Goal: Information Seeking & Learning: Find specific fact

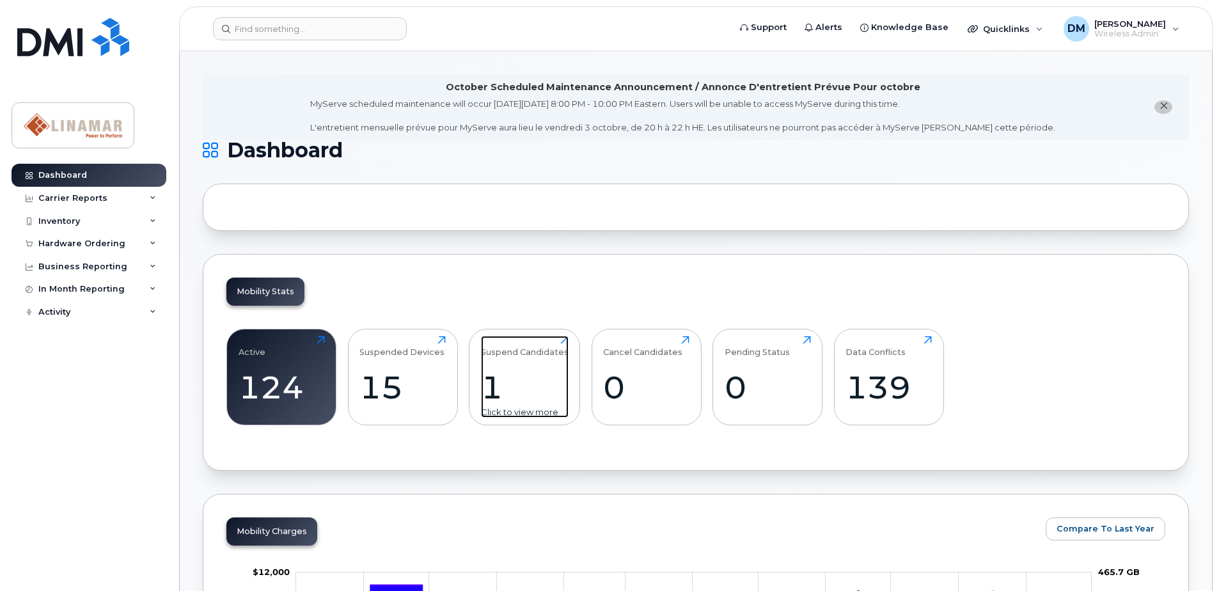
click at [526, 369] on div "1" at bounding box center [525, 387] width 88 height 38
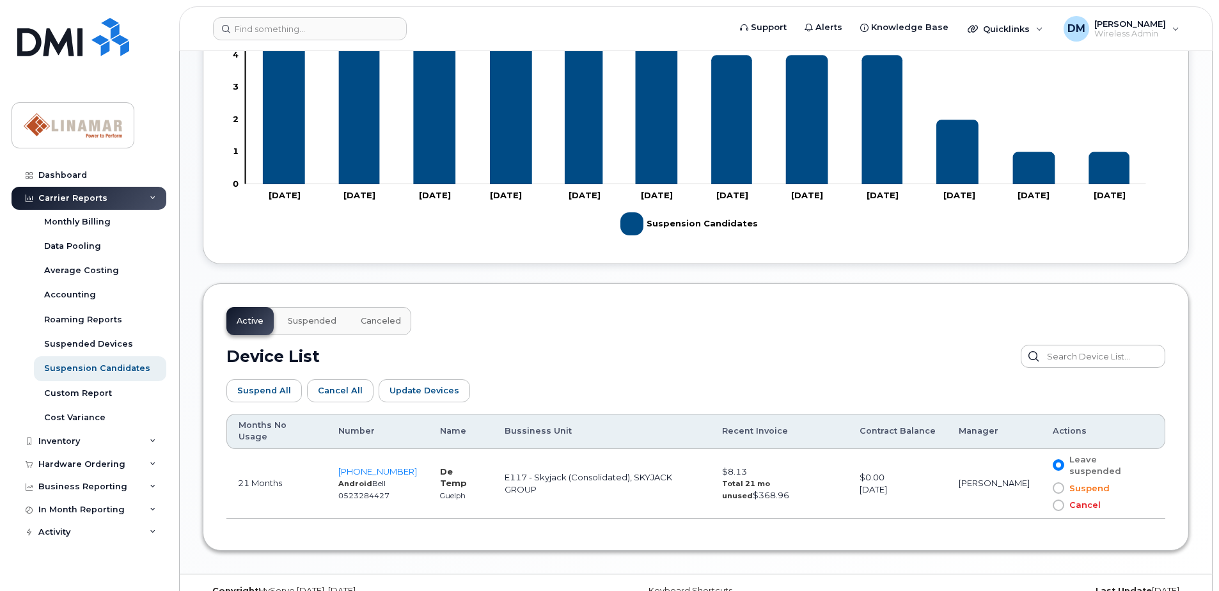
scroll to position [443, 0]
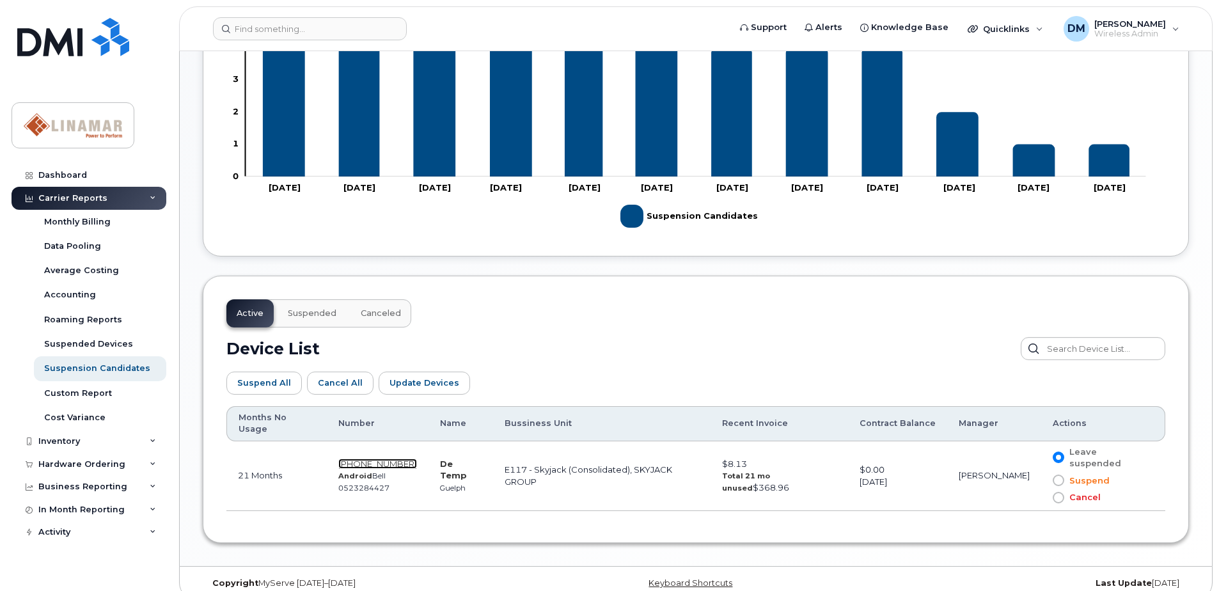
click at [373, 459] on span "[PHONE_NUMBER]" at bounding box center [377, 464] width 79 height 10
click at [67, 171] on div "Dashboard" at bounding box center [62, 175] width 49 height 10
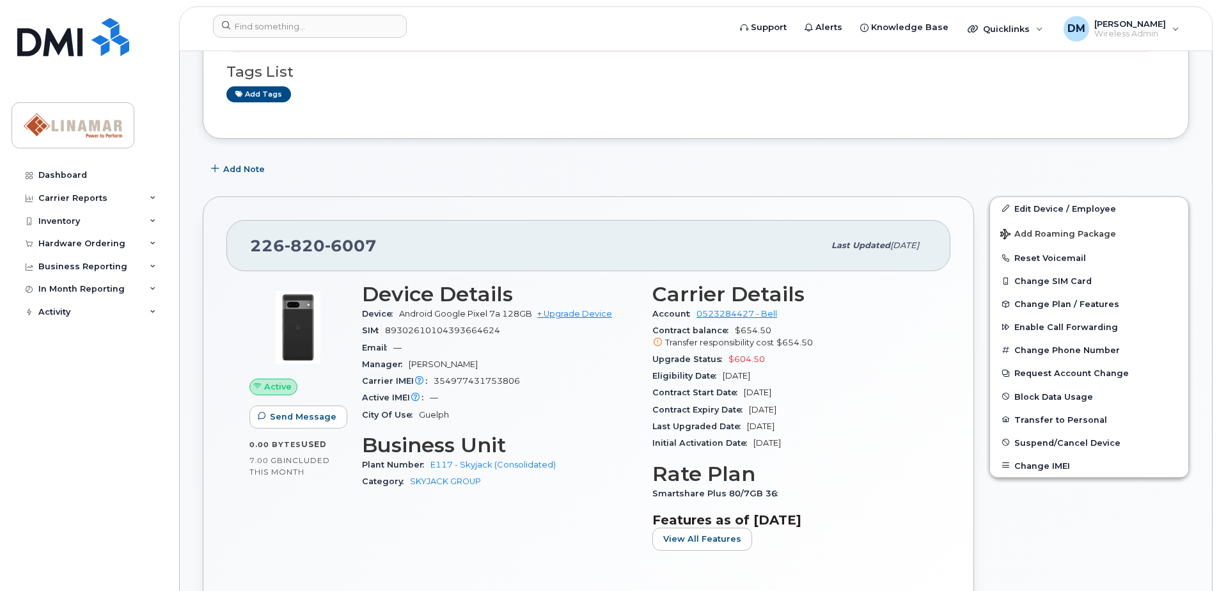
scroll to position [256, 0]
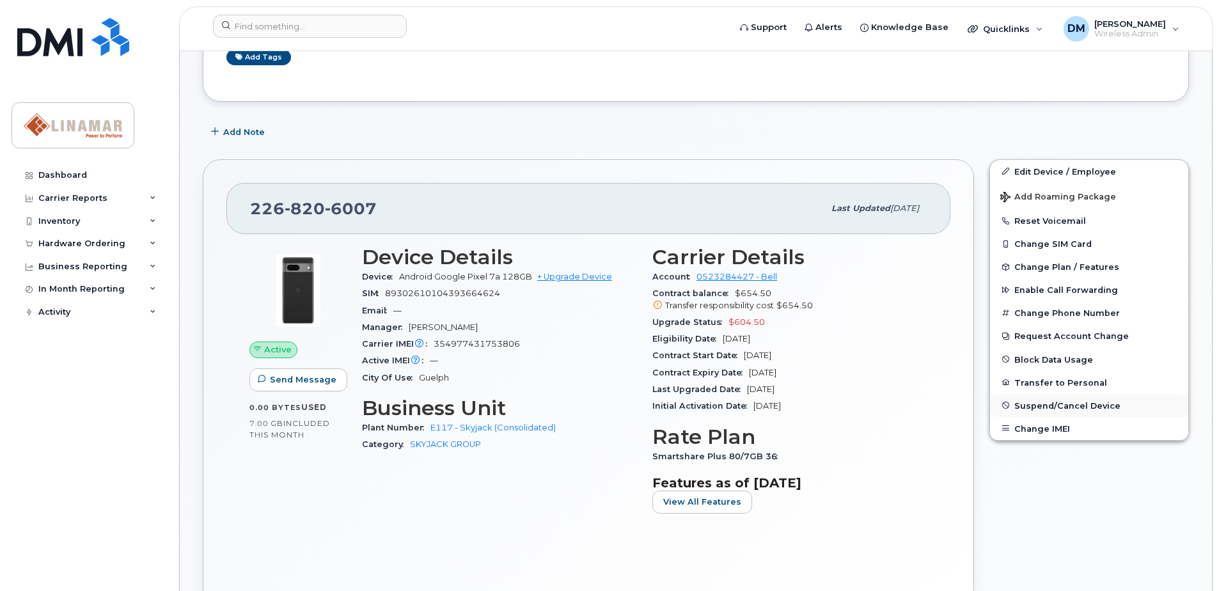
click at [1043, 407] on span "Suspend/Cancel Device" at bounding box center [1067, 405] width 106 height 10
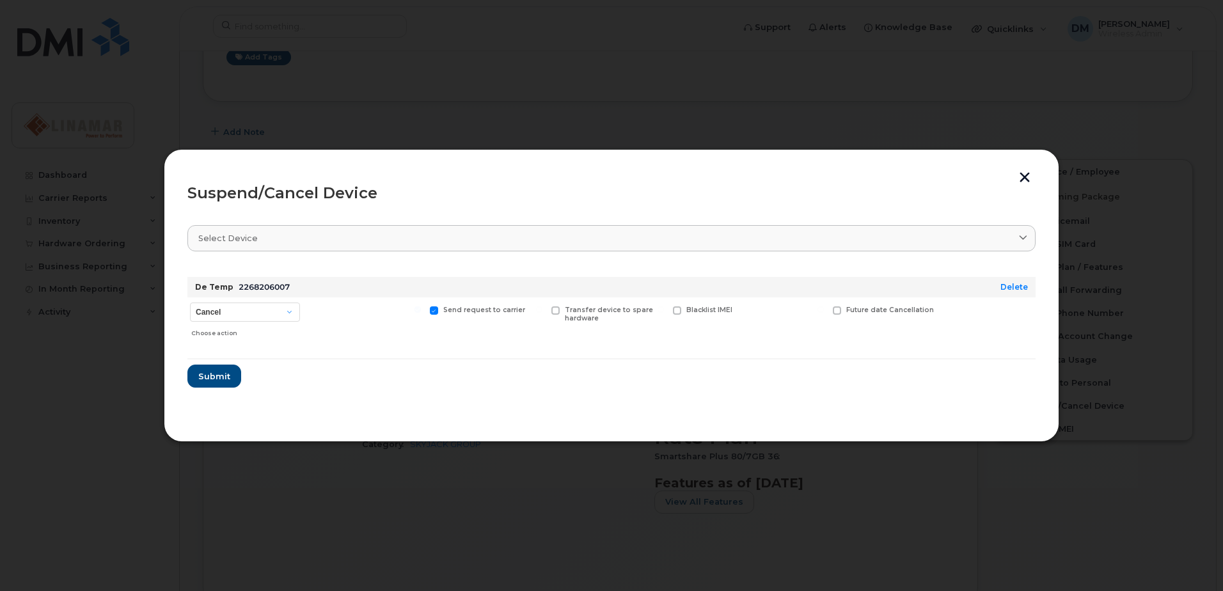
click at [1023, 177] on button "button" at bounding box center [1024, 178] width 19 height 13
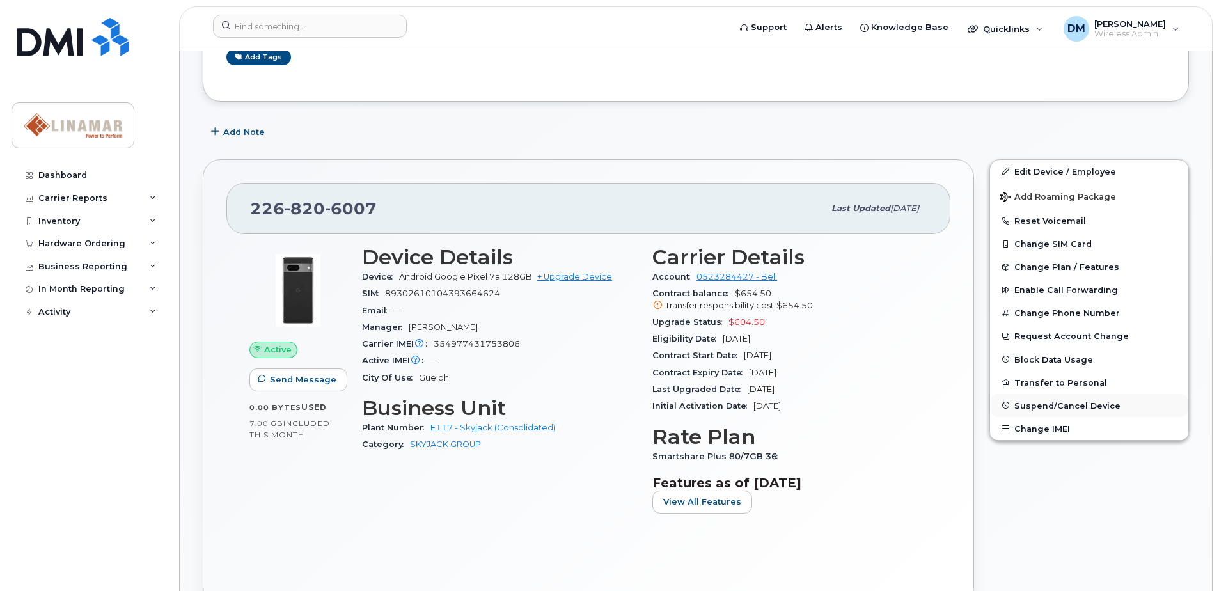
click at [1039, 402] on span "Suspend/Cancel Device" at bounding box center [1067, 405] width 106 height 10
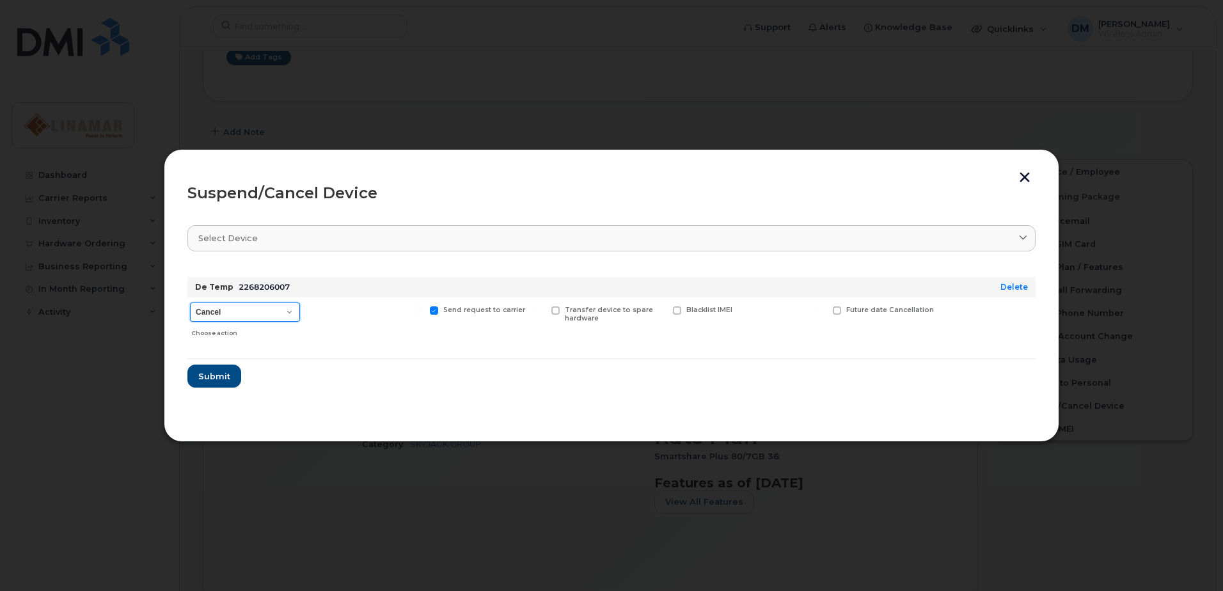
click at [239, 313] on select "Cancel Suspend - Extend Suspension Suspend - Reduced Rate Suspend - Full Rate S…" at bounding box center [245, 312] width 110 height 19
select select "[object Object]"
click at [190, 303] on select "Cancel Suspend - Extend Suspension Suspend - Reduced Rate Suspend - Full Rate S…" at bounding box center [245, 312] width 110 height 19
click at [215, 381] on span "Submit" at bounding box center [214, 376] width 32 height 12
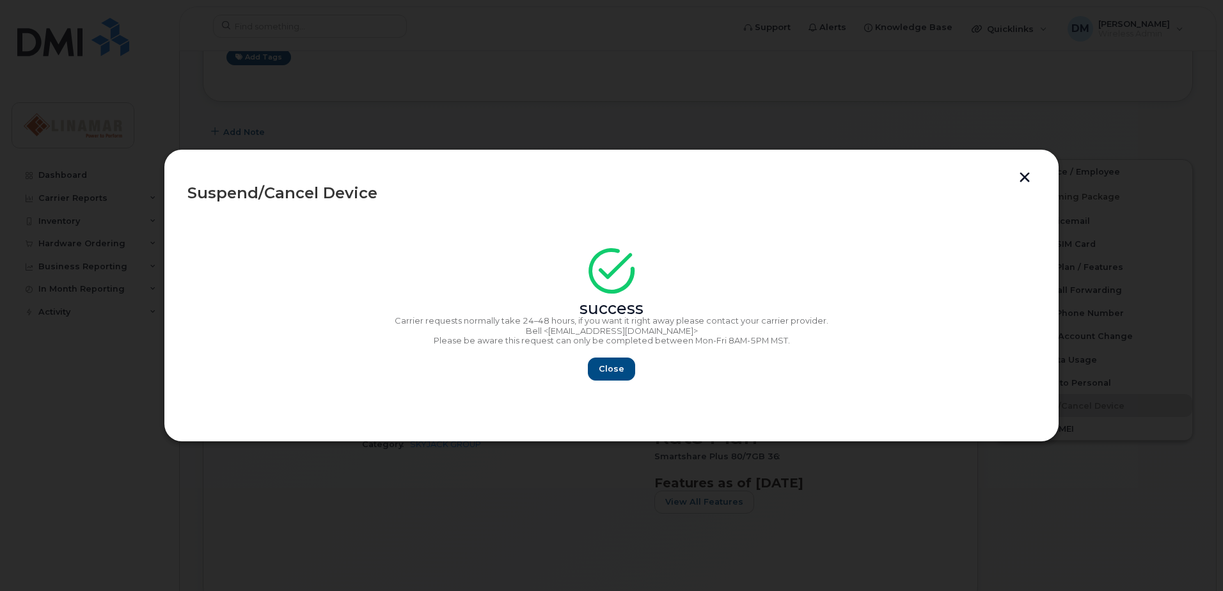
click at [1026, 176] on button "button" at bounding box center [1024, 178] width 19 height 13
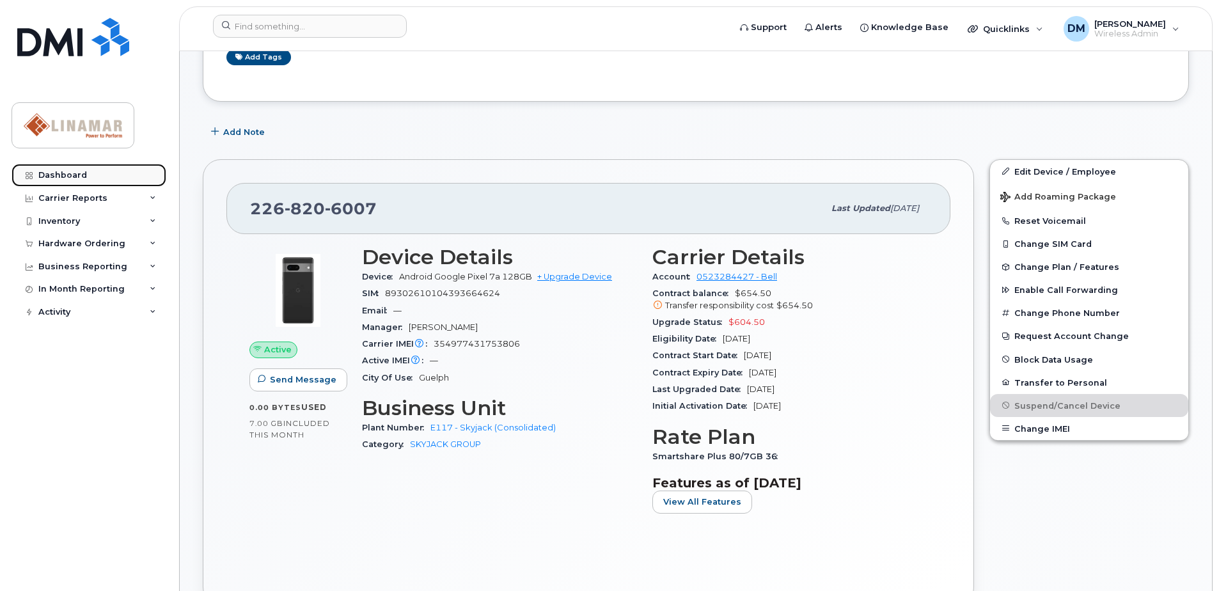
click at [55, 177] on div "Dashboard" at bounding box center [62, 175] width 49 height 10
click at [59, 226] on div "Inventory" at bounding box center [59, 221] width 42 height 10
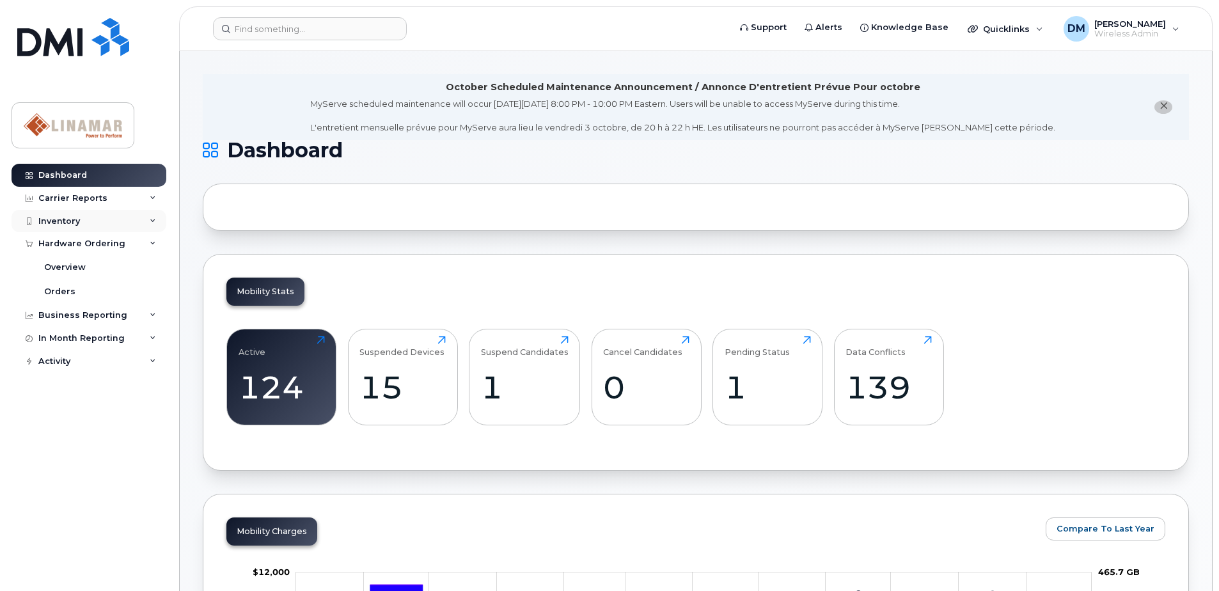
click at [67, 224] on div "Inventory" at bounding box center [59, 221] width 42 height 10
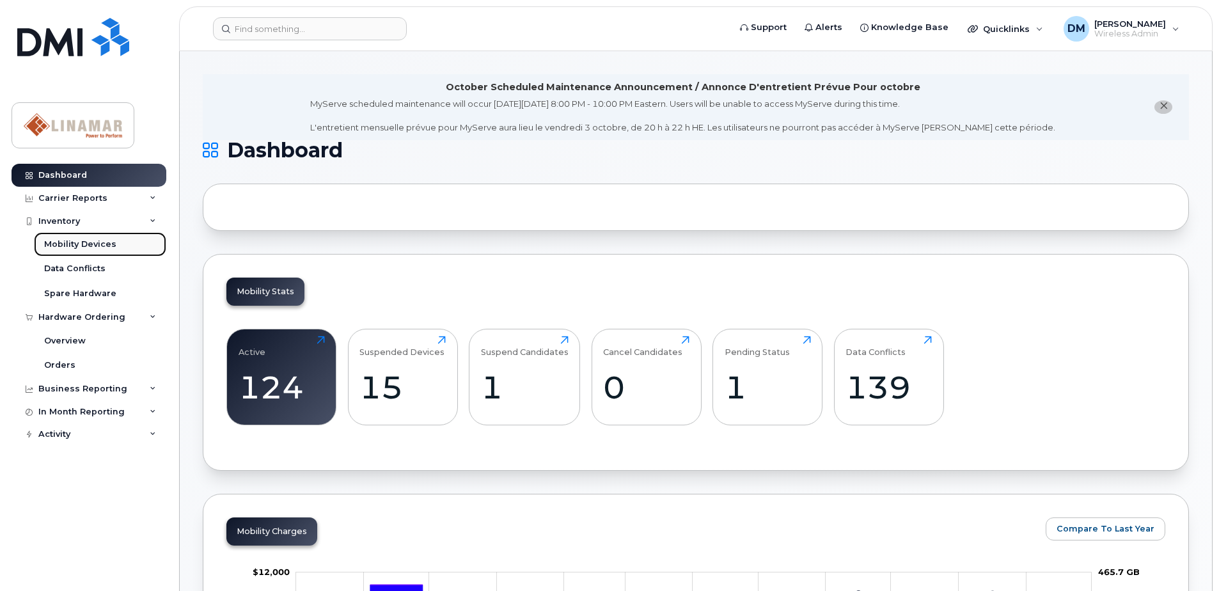
click at [72, 253] on link "Mobility Devices" at bounding box center [100, 244] width 132 height 24
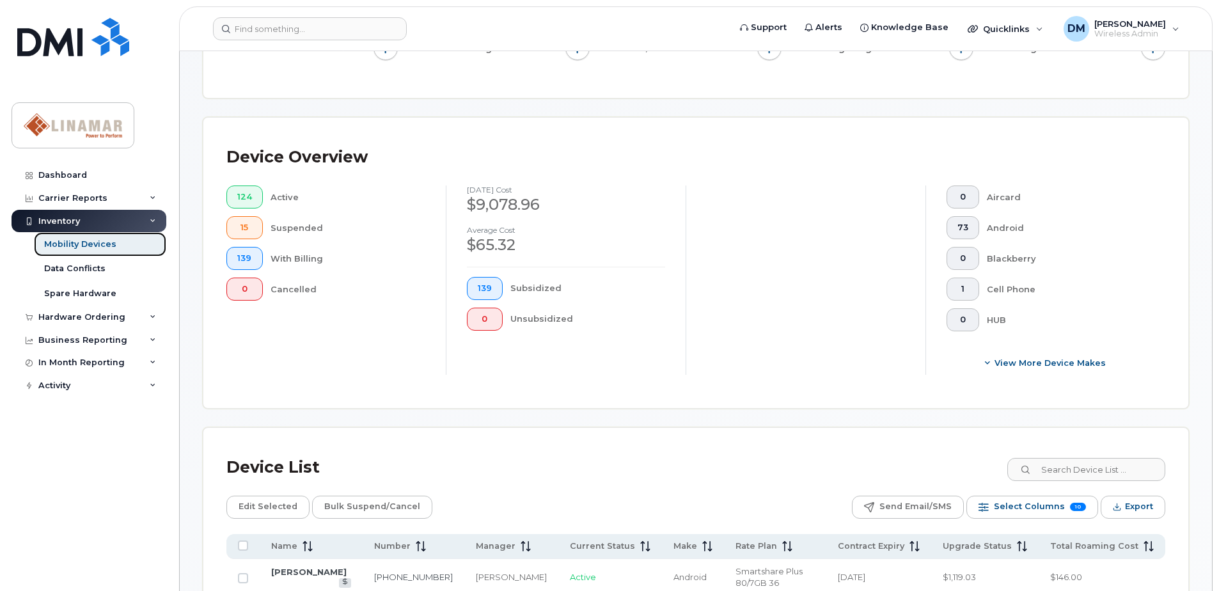
scroll to position [384, 0]
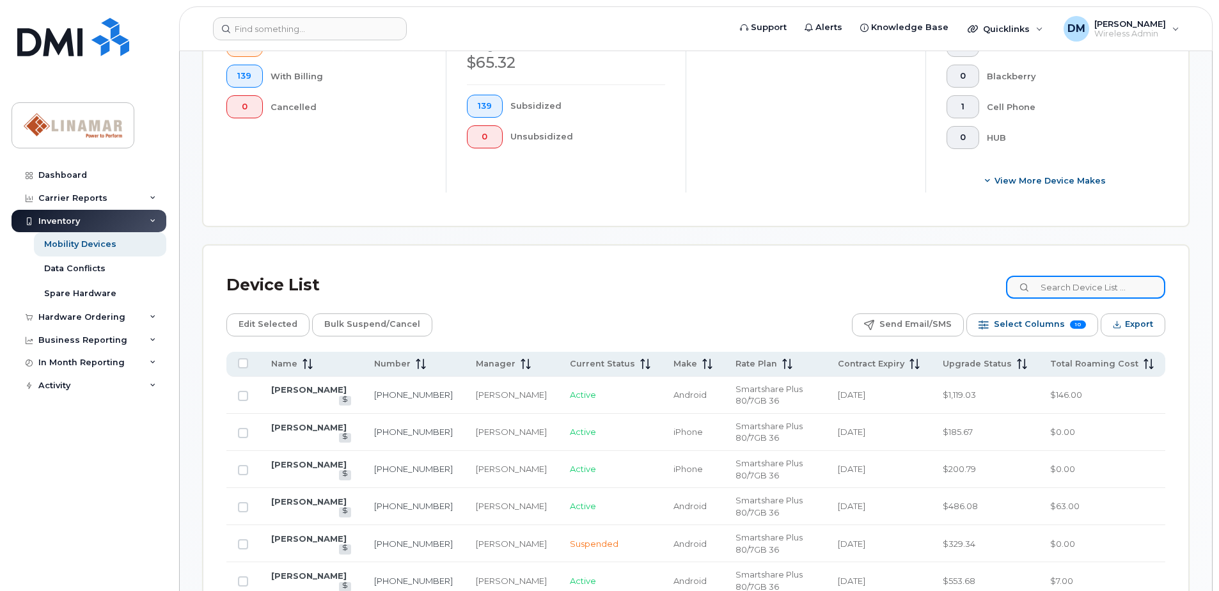
click at [1098, 286] on input at bounding box center [1085, 287] width 159 height 23
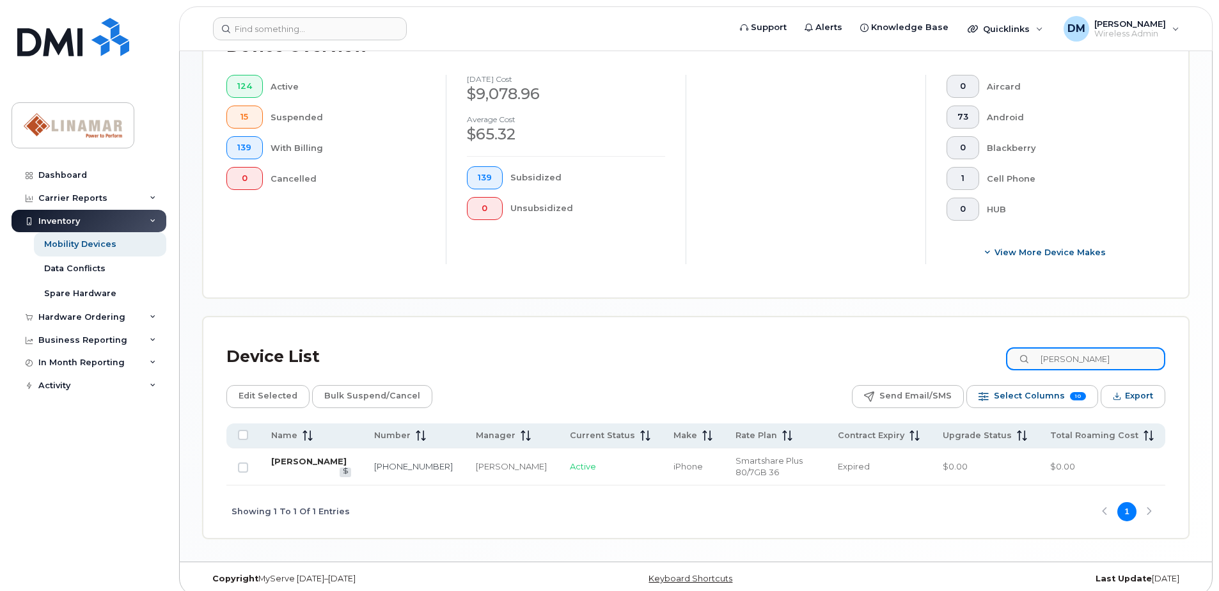
type input "jim br"
click at [297, 461] on link "[PERSON_NAME]" at bounding box center [308, 461] width 75 height 10
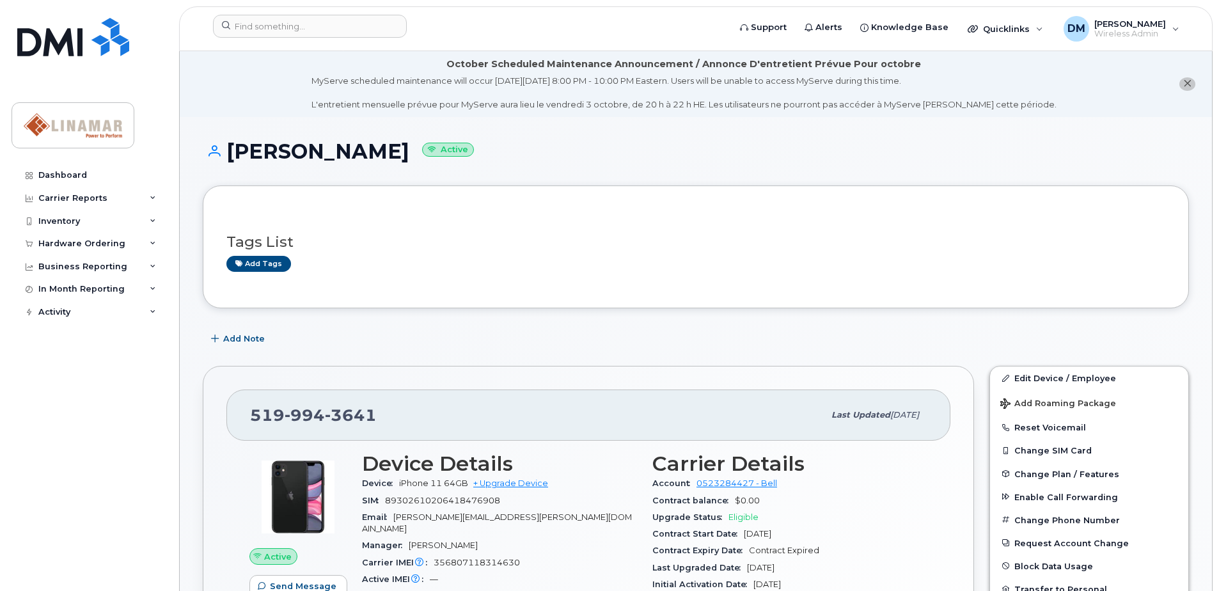
click at [624, 333] on div "Add Note" at bounding box center [696, 339] width 986 height 23
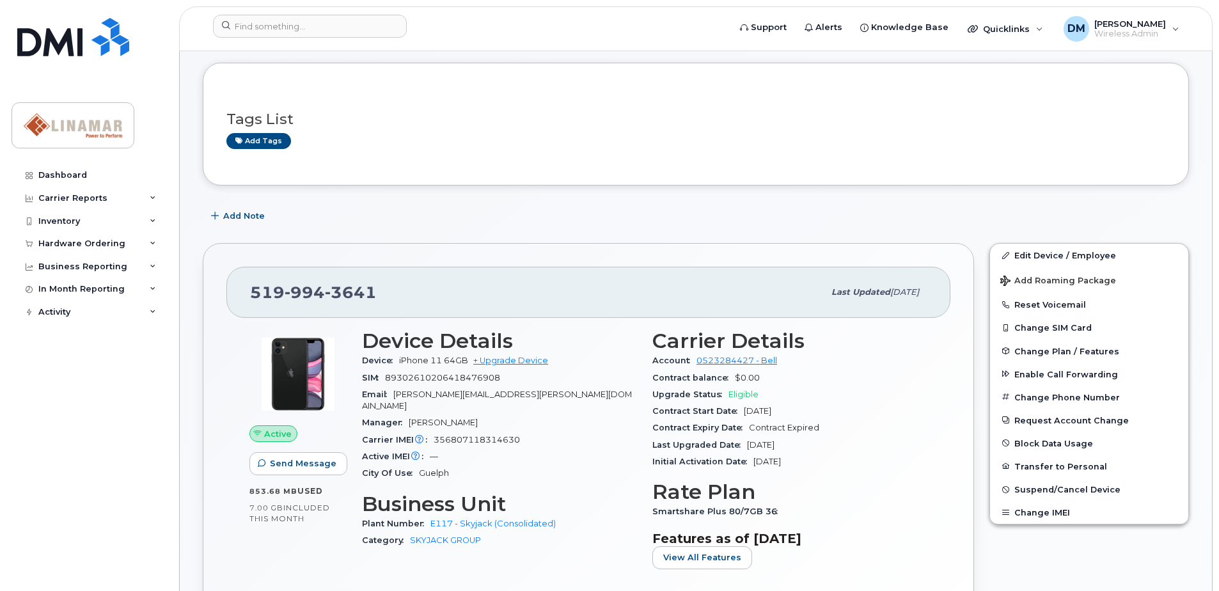
scroll to position [128, 0]
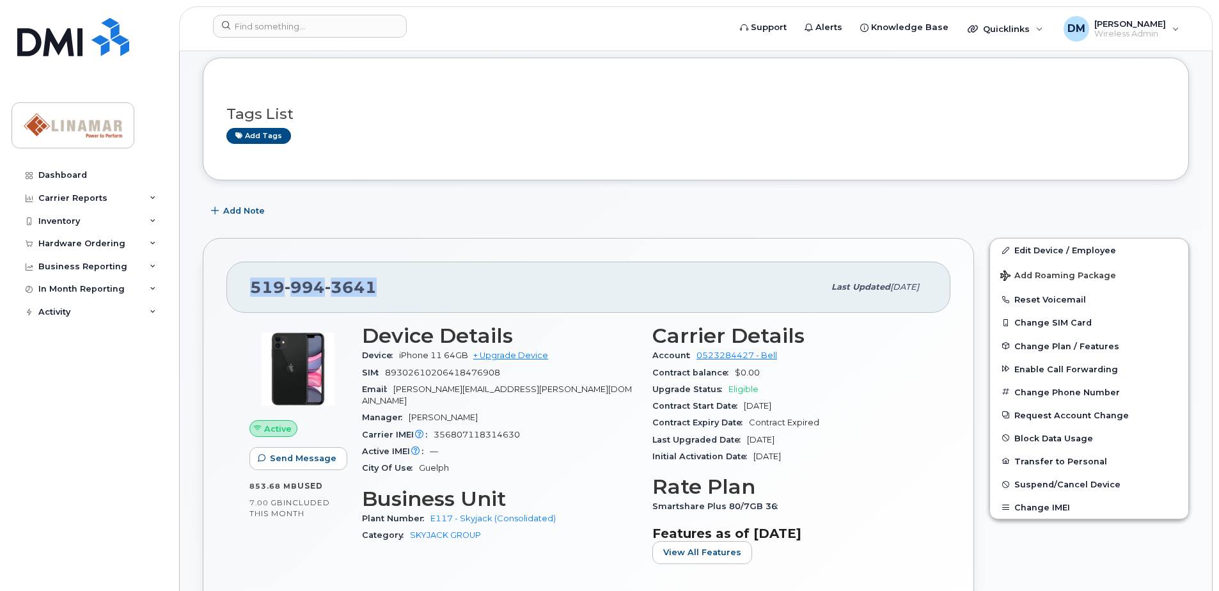
drag, startPoint x: 382, startPoint y: 288, endPoint x: 253, endPoint y: 294, distance: 128.7
click at [250, 296] on div "[PHONE_NUMBER]" at bounding box center [537, 287] width 574 height 27
drag, startPoint x: 253, startPoint y: 294, endPoint x: 265, endPoint y: 287, distance: 13.8
copy span "[PHONE_NUMBER]"
click at [603, 295] on div "[PHONE_NUMBER]" at bounding box center [537, 287] width 574 height 27
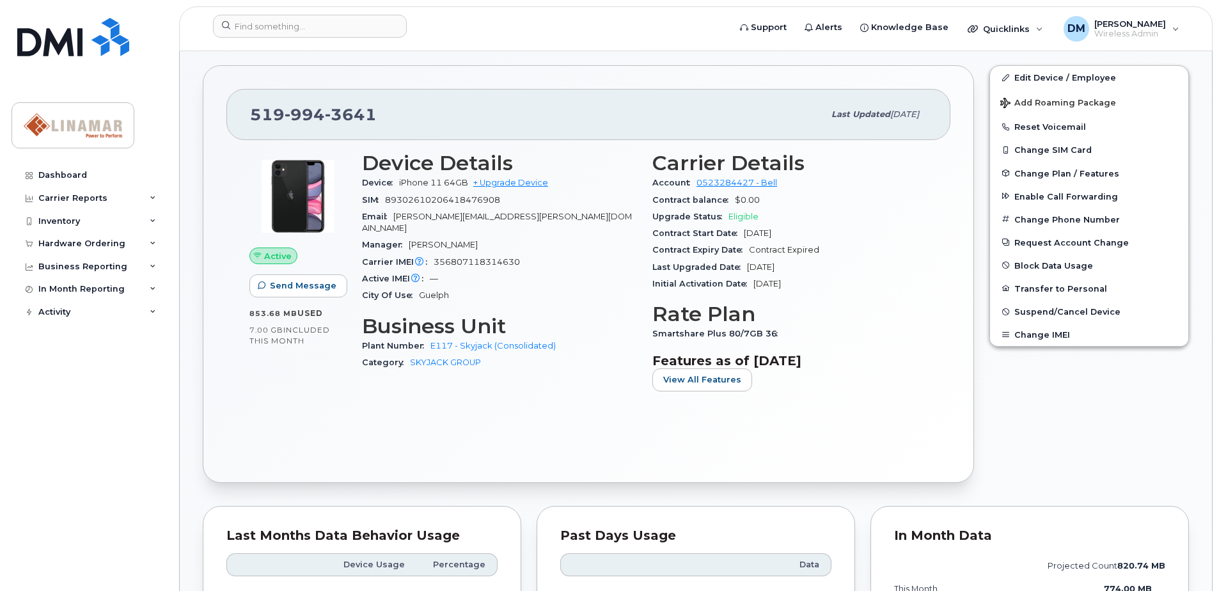
scroll to position [320, 0]
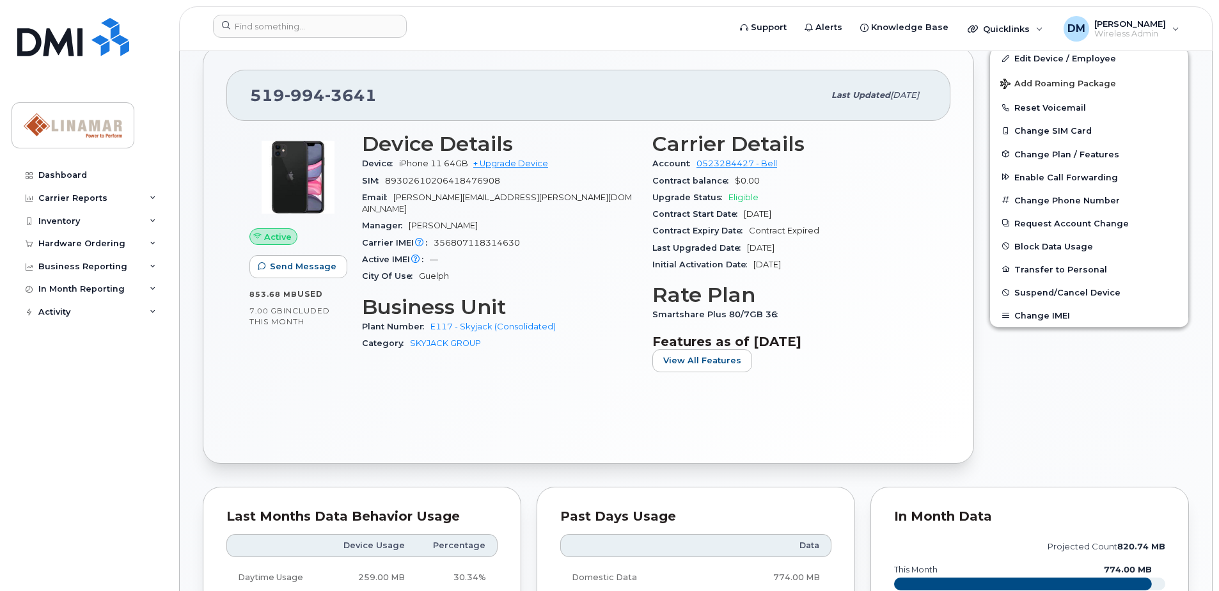
drag, startPoint x: 745, startPoint y: 247, endPoint x: 845, endPoint y: 265, distance: 102.0
click at [845, 265] on section "Carrier Details Account 0523284427 - Bell Contract balance $0.00 Upgrade Status…" at bounding box center [789, 202] width 275 height 141
click at [846, 265] on div "Initial Activation Date Aug 03, 2018" at bounding box center [789, 265] width 275 height 17
drag, startPoint x: 843, startPoint y: 340, endPoint x: 651, endPoint y: 340, distance: 192.5
click at [651, 340] on div "Carrier Details Account 0523284427 - Bell Contract balance $0.00 Upgrade Status…" at bounding box center [790, 257] width 290 height 265
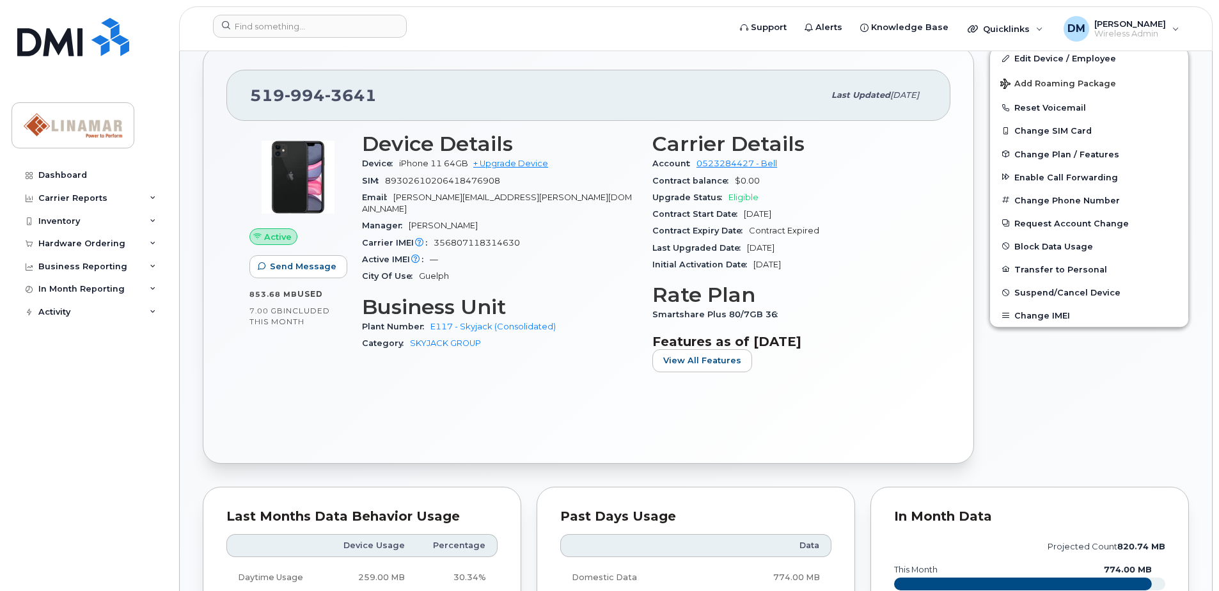
drag, startPoint x: 651, startPoint y: 340, endPoint x: 714, endPoint y: 342, distance: 63.4
click at [714, 342] on h3 "Features as of Sep 01, 2025" at bounding box center [789, 341] width 275 height 15
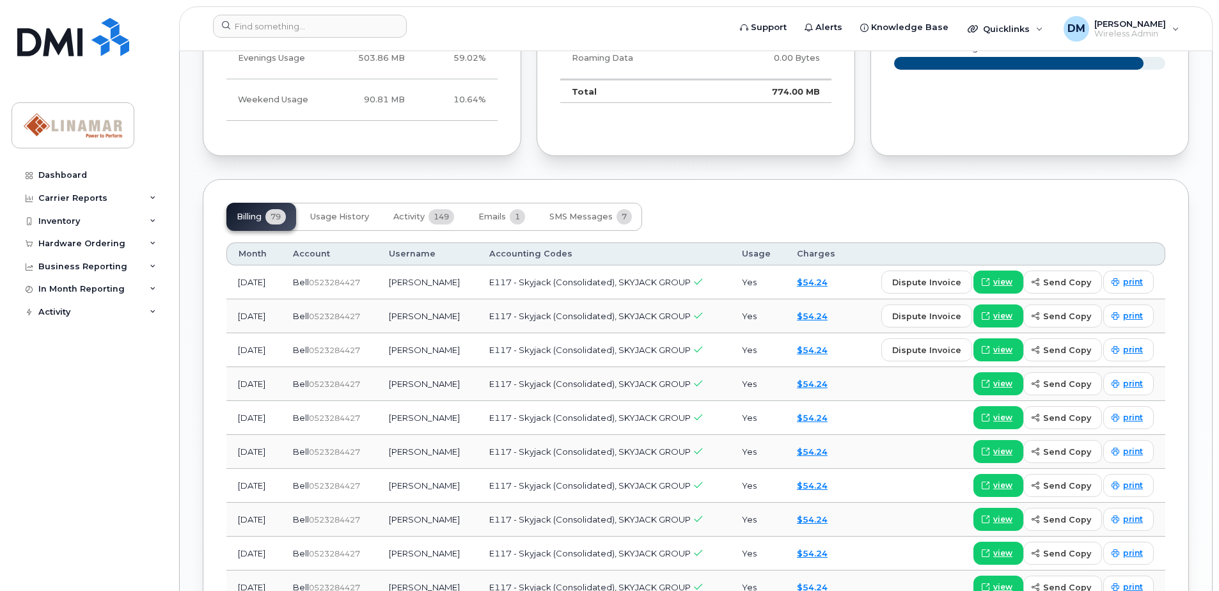
scroll to position [896, 0]
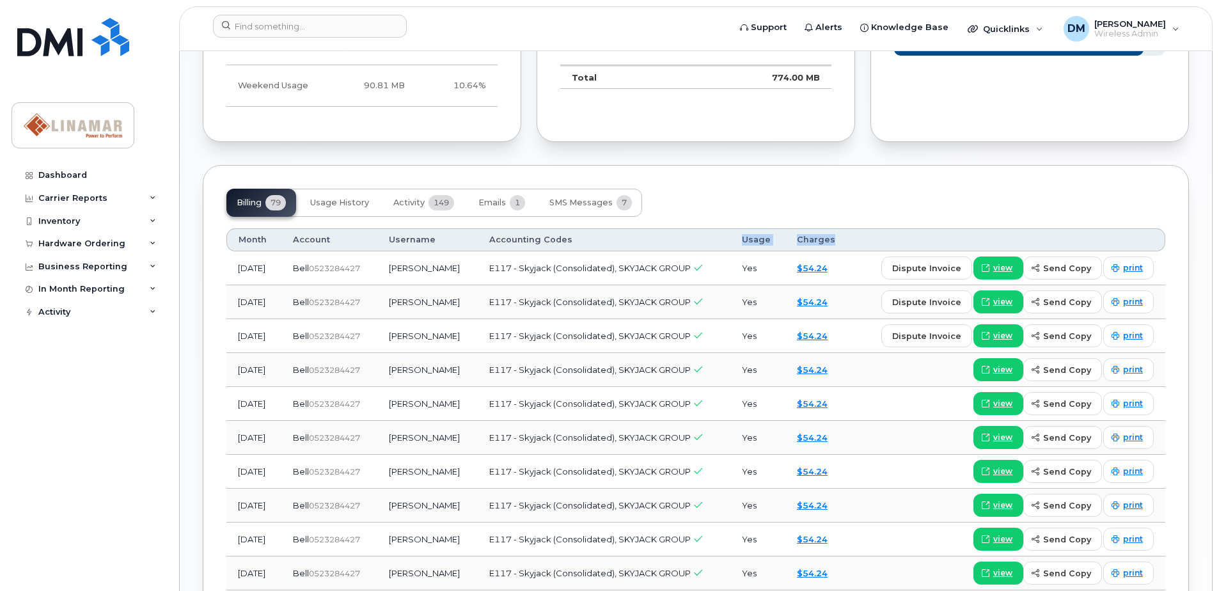
drag, startPoint x: 748, startPoint y: 242, endPoint x: 852, endPoint y: 238, distance: 103.7
click at [852, 238] on tr "Month Account Username Accounting Codes Usage Charges" at bounding box center [695, 239] width 939 height 23
click at [851, 238] on th "Charges" at bounding box center [817, 239] width 65 height 23
drag, startPoint x: 867, startPoint y: 235, endPoint x: 746, endPoint y: 233, distance: 121.6
click at [746, 233] on tr "Month Account Username Accounting Codes Usage Charges" at bounding box center [695, 239] width 939 height 23
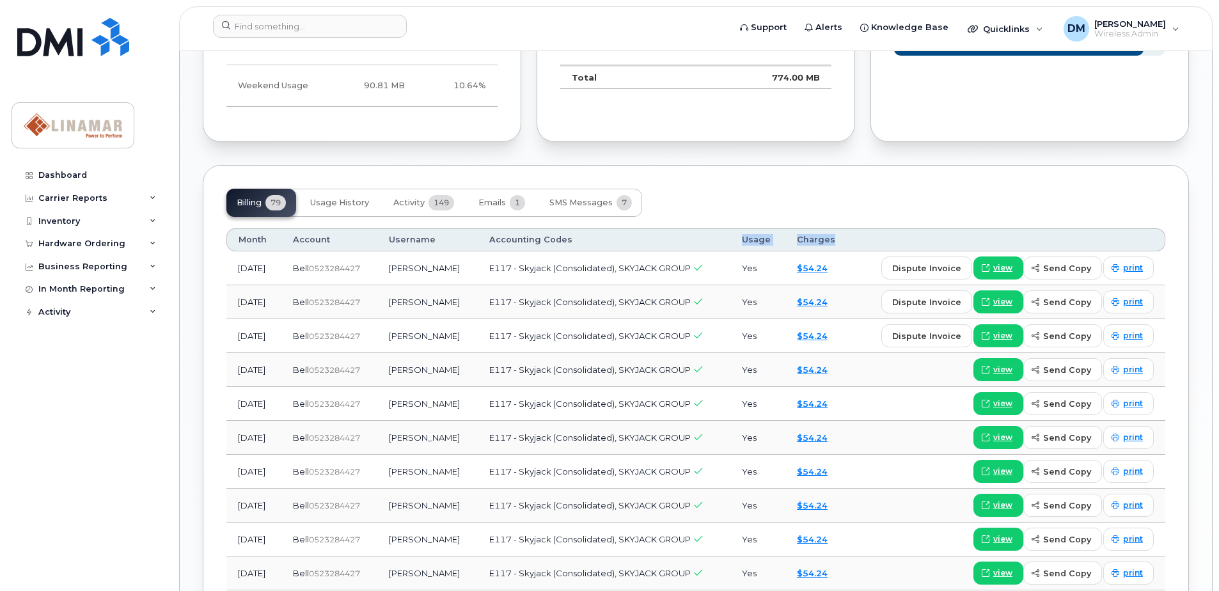
drag, startPoint x: 746, startPoint y: 233, endPoint x: 757, endPoint y: 237, distance: 12.1
click at [757, 237] on th "Usage" at bounding box center [757, 239] width 55 height 23
drag, startPoint x: 754, startPoint y: 240, endPoint x: 869, endPoint y: 240, distance: 115.1
click at [869, 240] on tr "Month Account Username Accounting Codes Usage Charges" at bounding box center [695, 239] width 939 height 23
click at [869, 240] on th at bounding box center [1008, 239] width 315 height 23
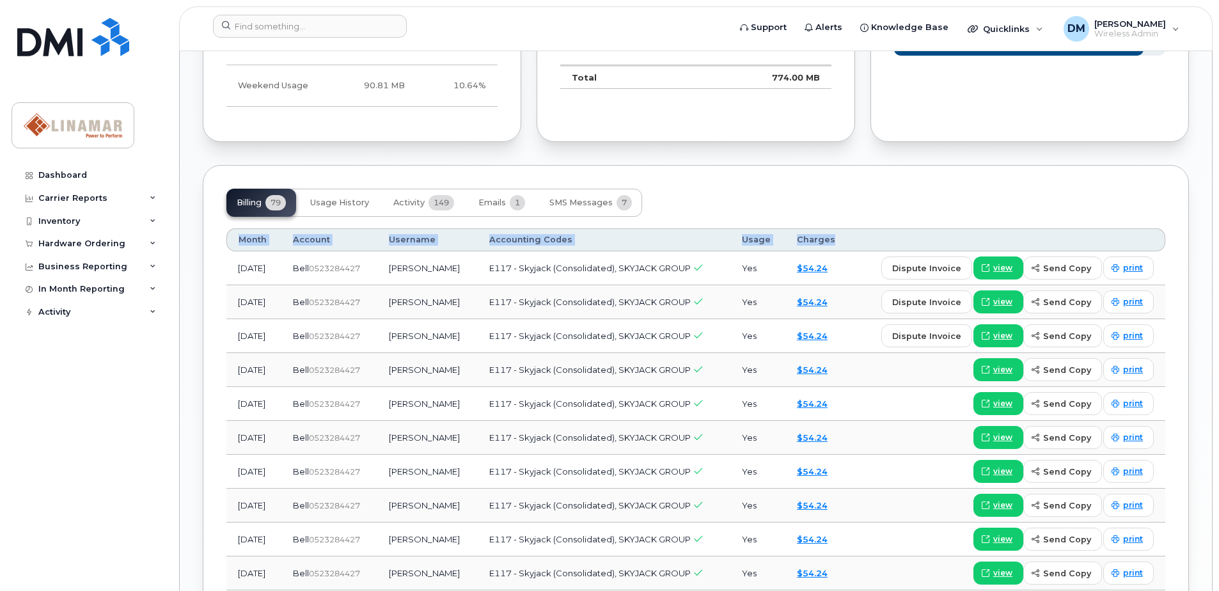
drag, startPoint x: 233, startPoint y: 238, endPoint x: 850, endPoint y: 239, distance: 616.6
click at [850, 239] on tr "Month Account Username Accounting Codes Usage Charges" at bounding box center [695, 239] width 939 height 23
click at [850, 239] on th "Charges" at bounding box center [817, 239] width 65 height 23
drag, startPoint x: 867, startPoint y: 235, endPoint x: 239, endPoint y: 236, distance: 628.8
click at [239, 236] on tr "Month Account Username Accounting Codes Usage Charges" at bounding box center [695, 239] width 939 height 23
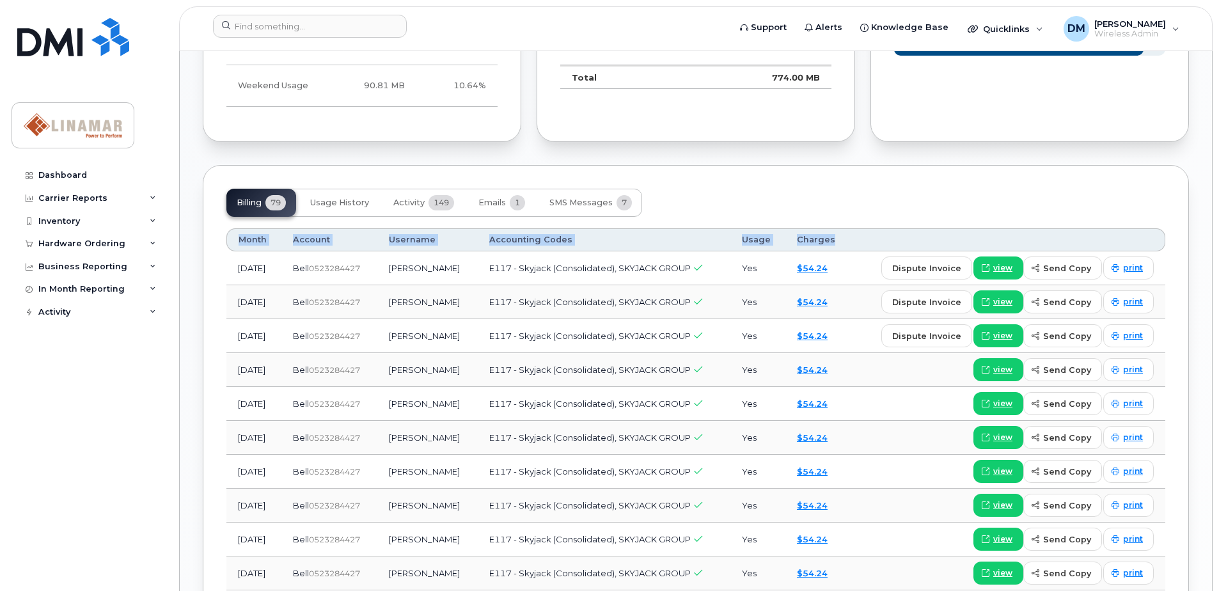
drag, startPoint x: 239, startPoint y: 236, endPoint x: 246, endPoint y: 239, distance: 8.3
click at [246, 239] on th "Month" at bounding box center [253, 239] width 55 height 23
drag, startPoint x: 240, startPoint y: 240, endPoint x: 902, endPoint y: 245, distance: 662.1
click at [902, 245] on tr "Month Account Username Accounting Codes Usage Charges" at bounding box center [695, 239] width 939 height 23
click at [902, 245] on th at bounding box center [1008, 239] width 315 height 23
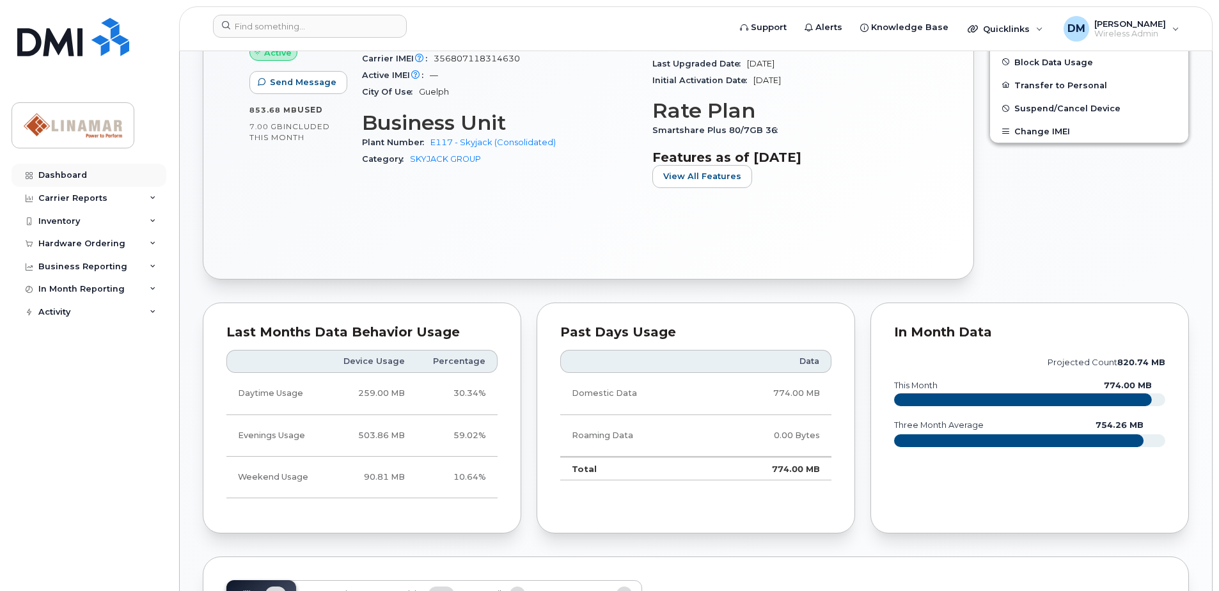
scroll to position [320, 0]
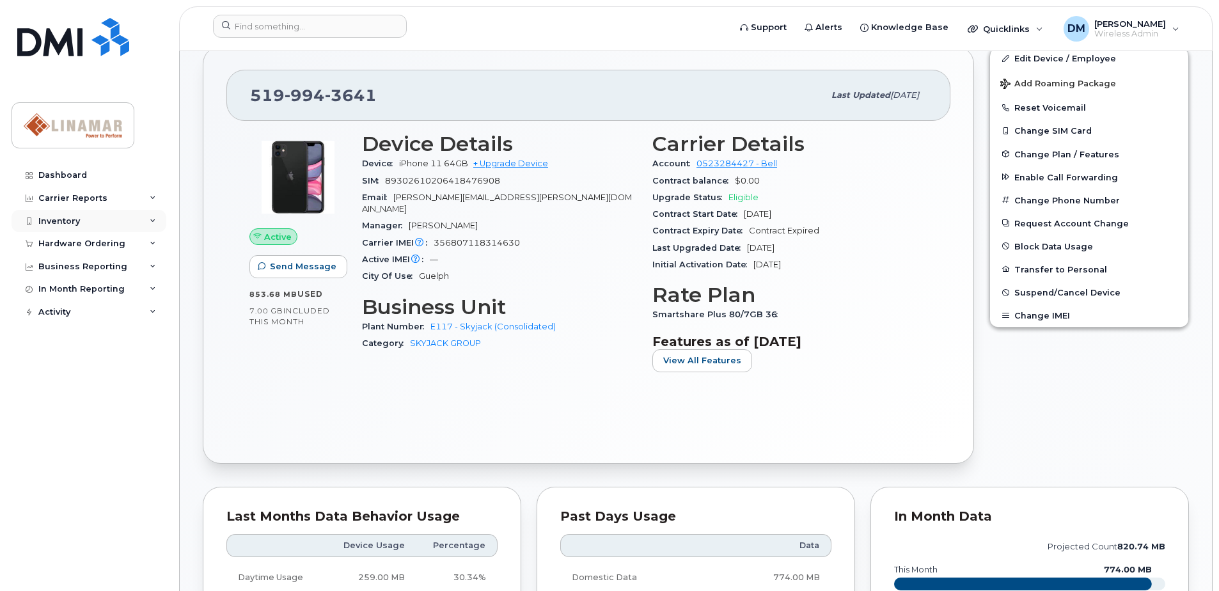
click at [67, 224] on div "Inventory" at bounding box center [59, 221] width 42 height 10
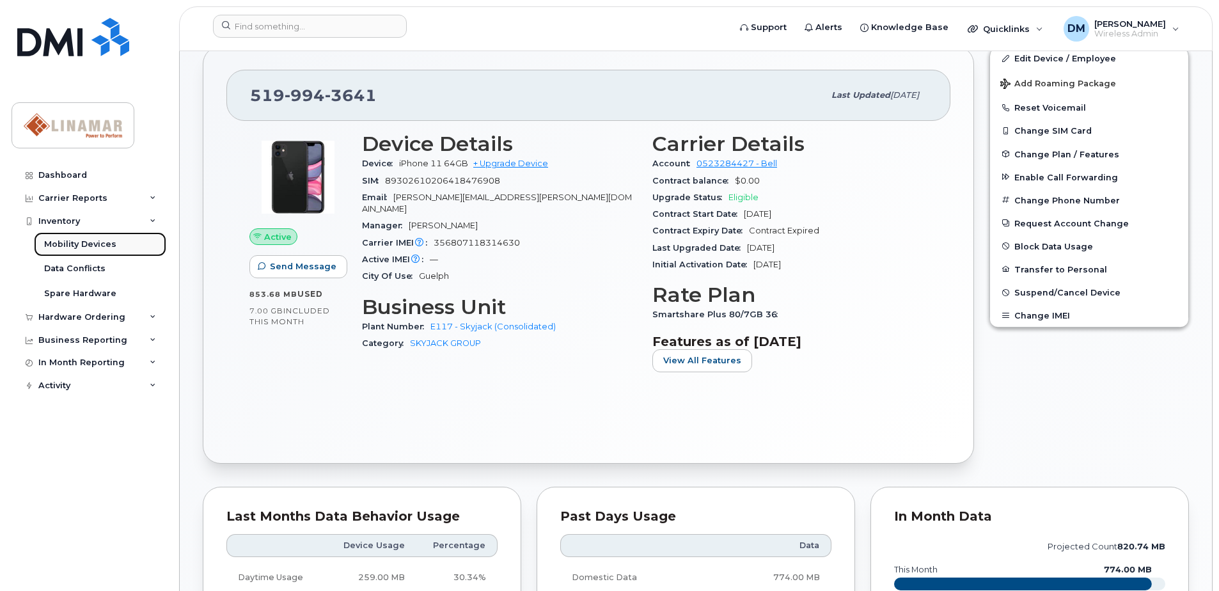
click at [65, 241] on div "Mobility Devices" at bounding box center [80, 245] width 72 height 12
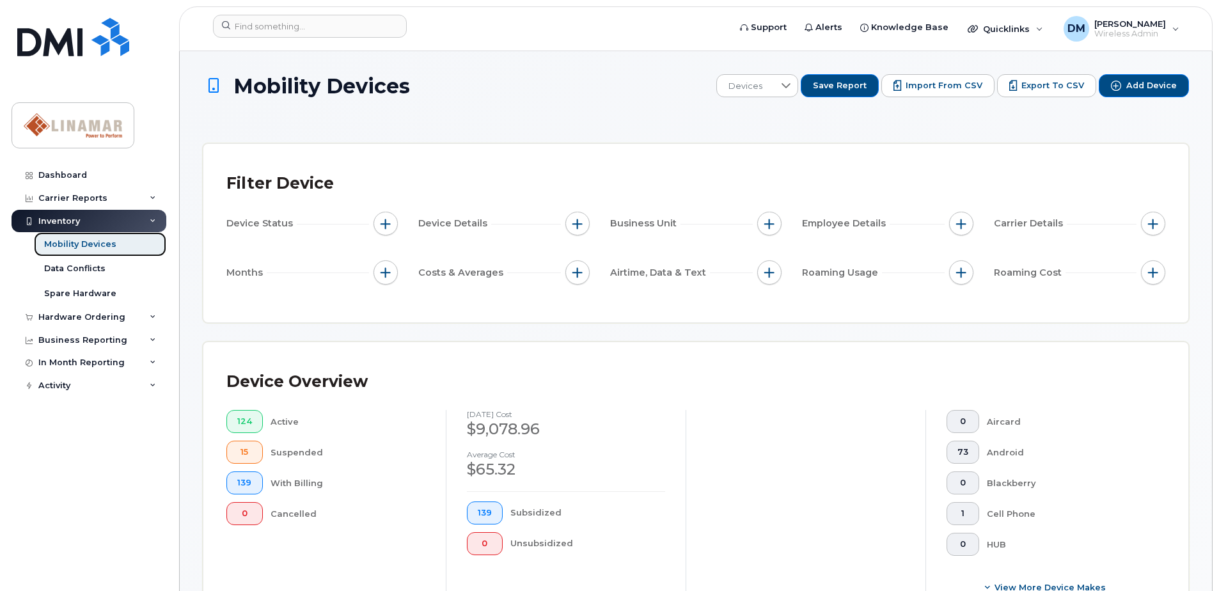
scroll to position [384, 0]
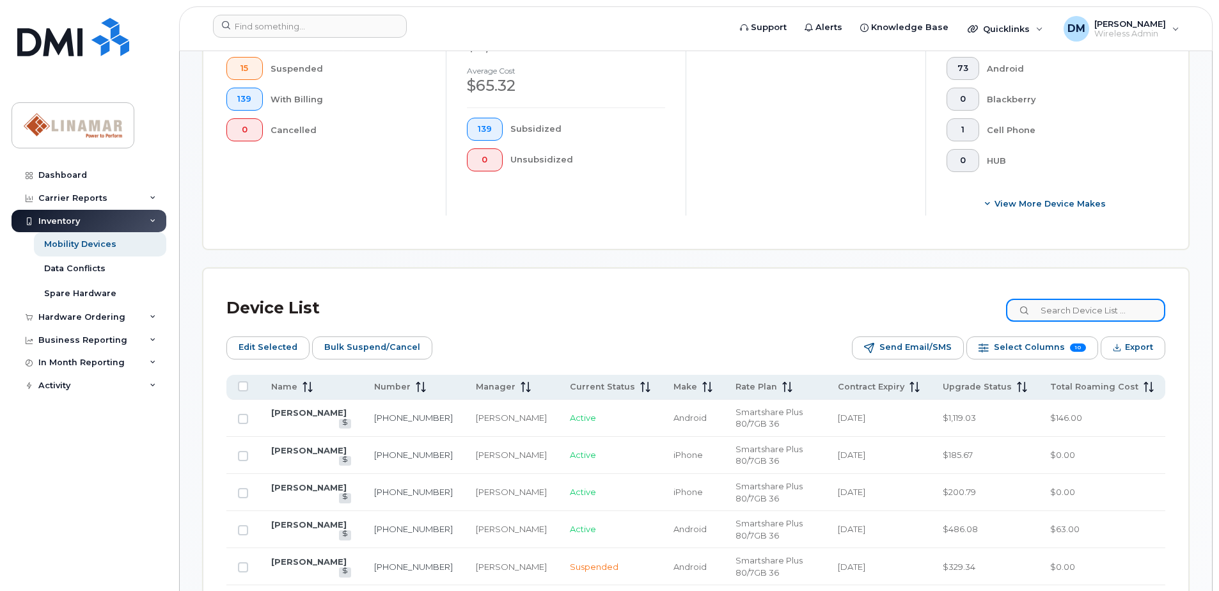
click at [1073, 314] on input at bounding box center [1085, 310] width 159 height 23
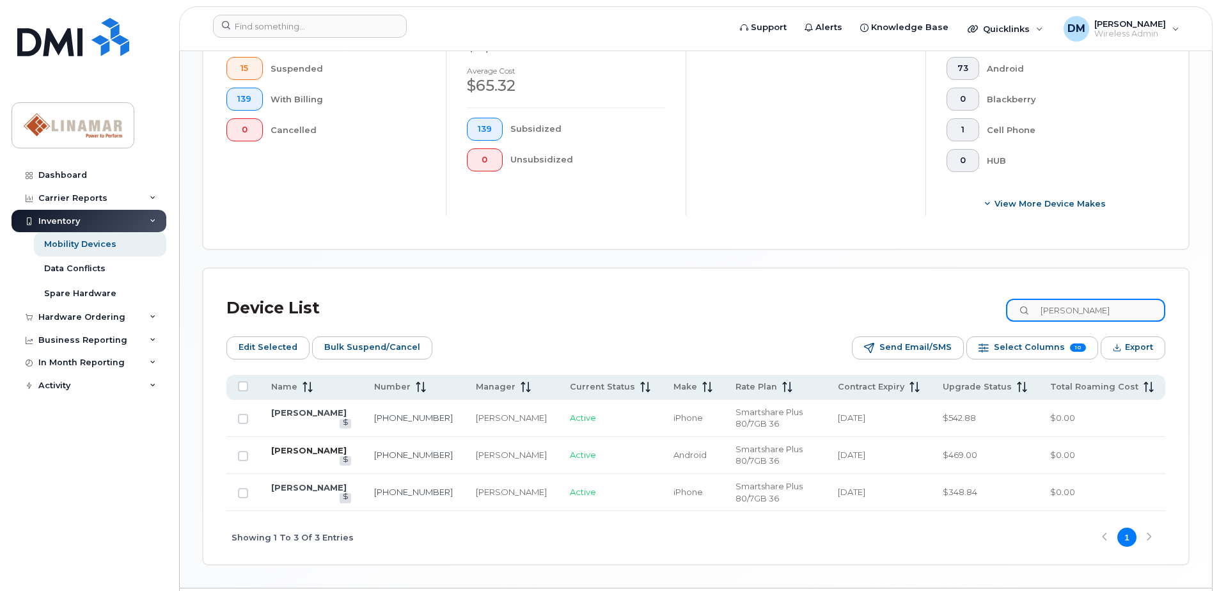
type input "dave"
click at [293, 454] on link "[PERSON_NAME]" at bounding box center [308, 450] width 75 height 10
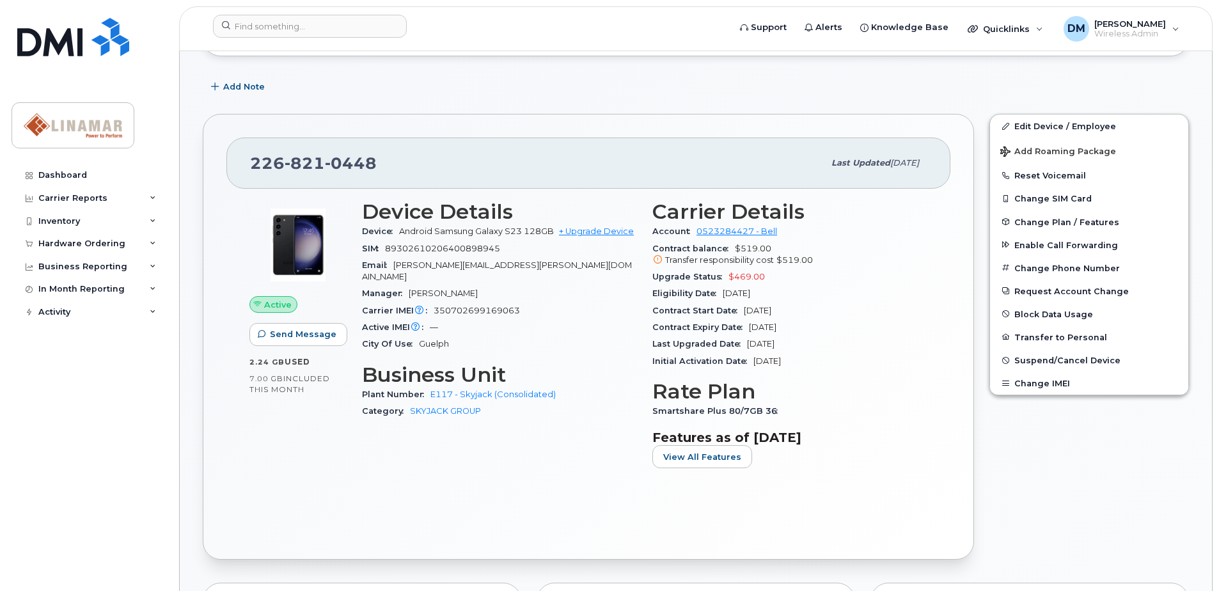
scroll to position [256, 0]
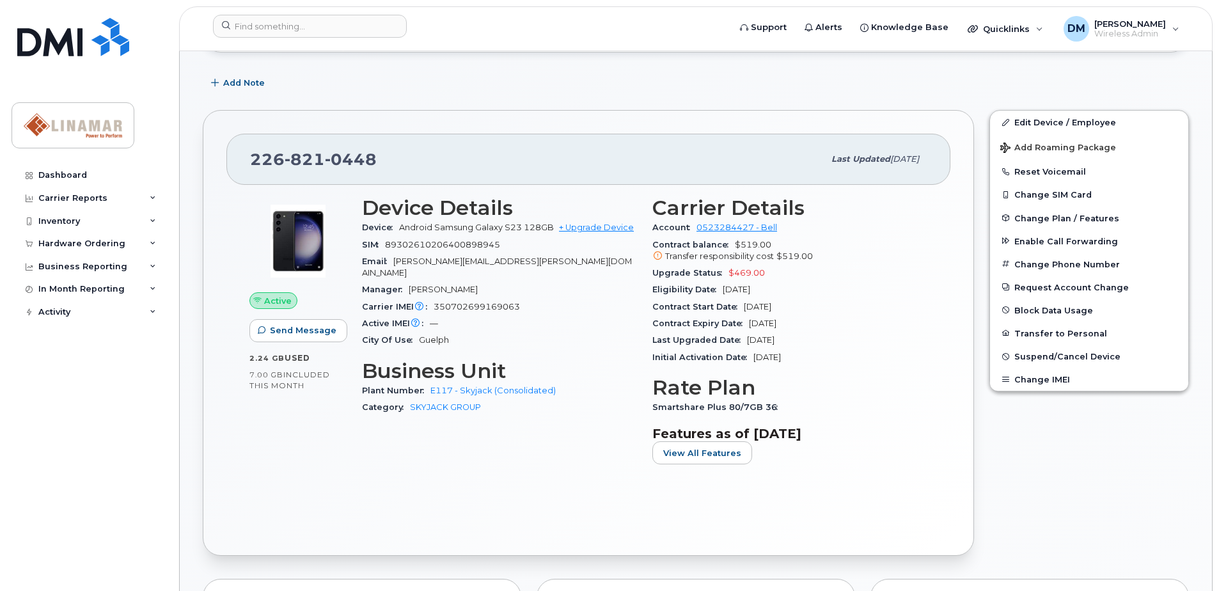
drag, startPoint x: 653, startPoint y: 308, endPoint x: 814, endPoint y: 358, distance: 168.7
click at [814, 358] on section "Carrier Details Account 0523284427 - Bell Contract balance $519.00 Transfer res…" at bounding box center [789, 281] width 275 height 170
click at [814, 358] on div "Initial Activation Date Jun 10, 2015" at bounding box center [789, 357] width 275 height 17
drag, startPoint x: 809, startPoint y: 356, endPoint x: 650, endPoint y: 243, distance: 195.0
click at [650, 243] on div "Carrier Details Account 0523284427 - Bell Contract balance $519.00 Transfer res…" at bounding box center [790, 336] width 290 height 294
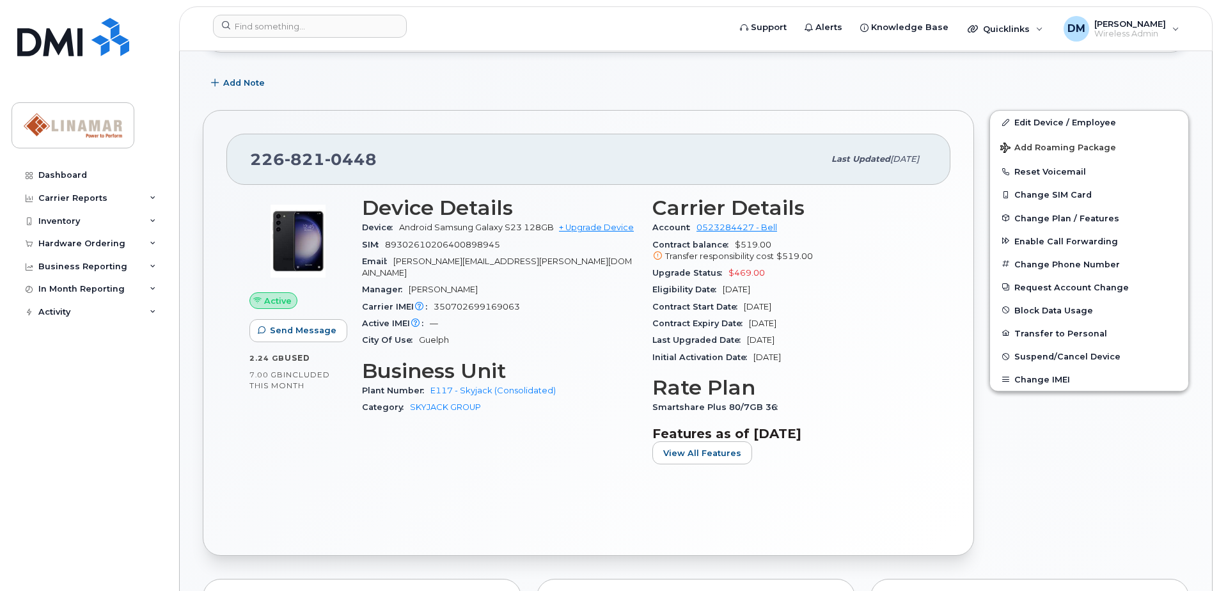
drag, startPoint x: 650, startPoint y: 243, endPoint x: 695, endPoint y: 251, distance: 46.1
click at [695, 251] on div "Transfer responsibility cost $519.00" at bounding box center [789, 257] width 275 height 12
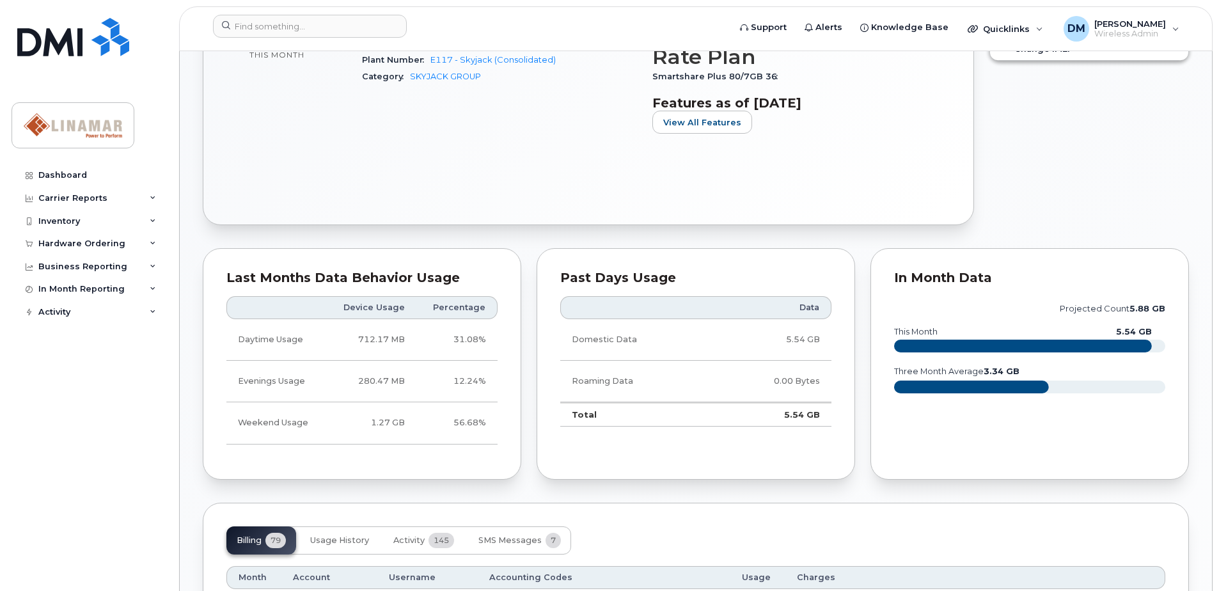
scroll to position [933, 0]
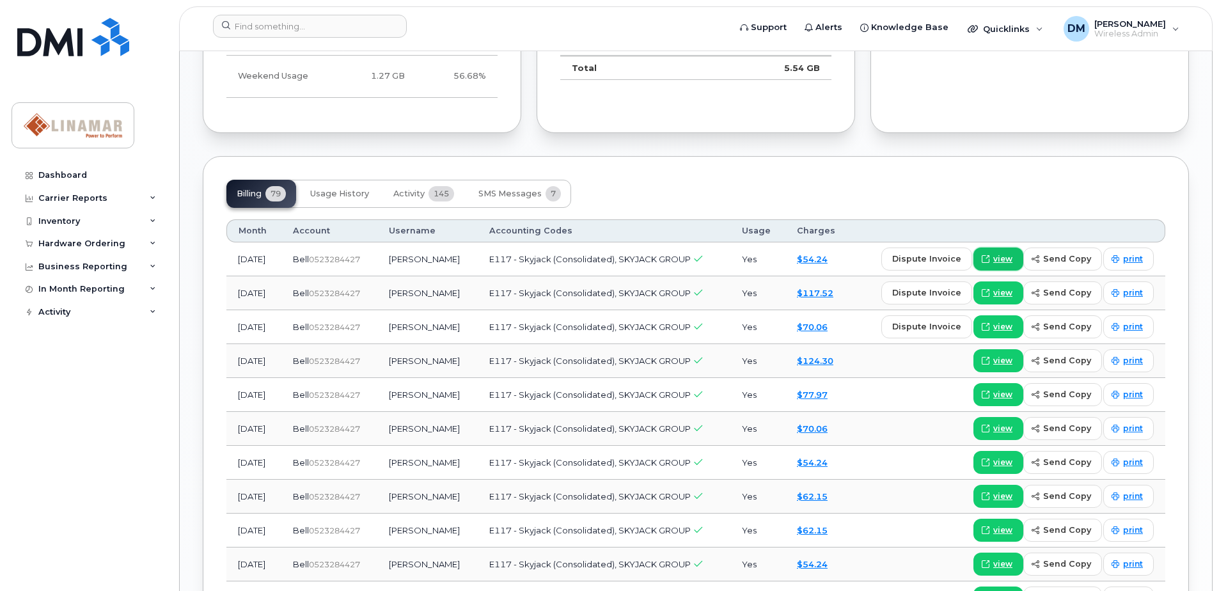
click at [999, 259] on span "view" at bounding box center [1002, 259] width 19 height 12
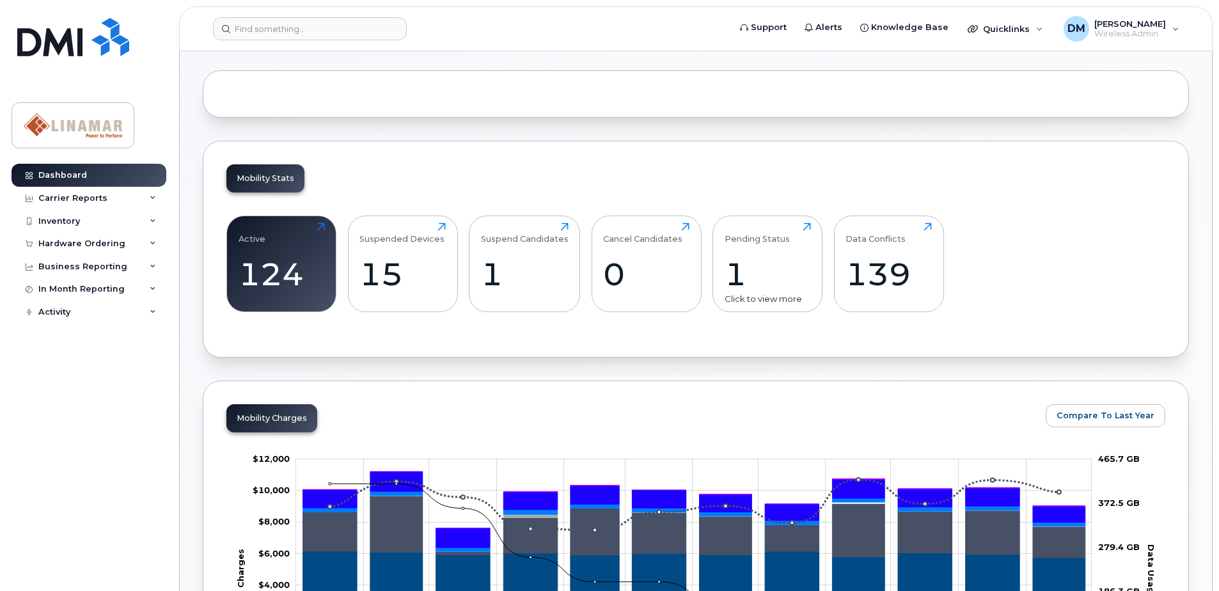
scroll to position [128, 0]
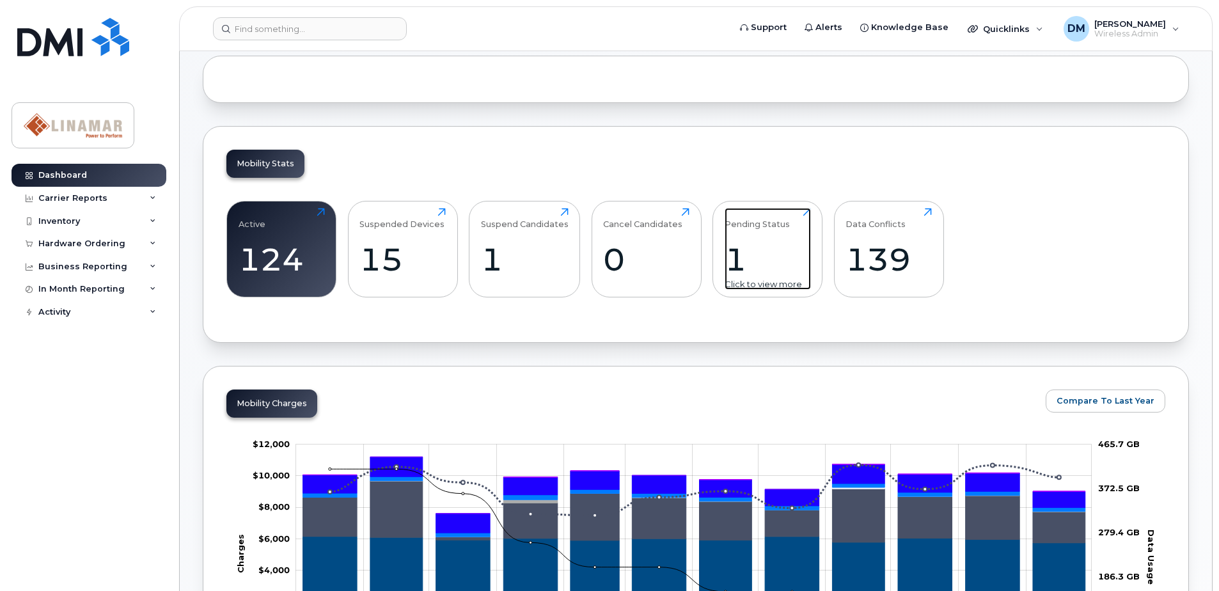
click at [759, 247] on div "1" at bounding box center [768, 260] width 86 height 38
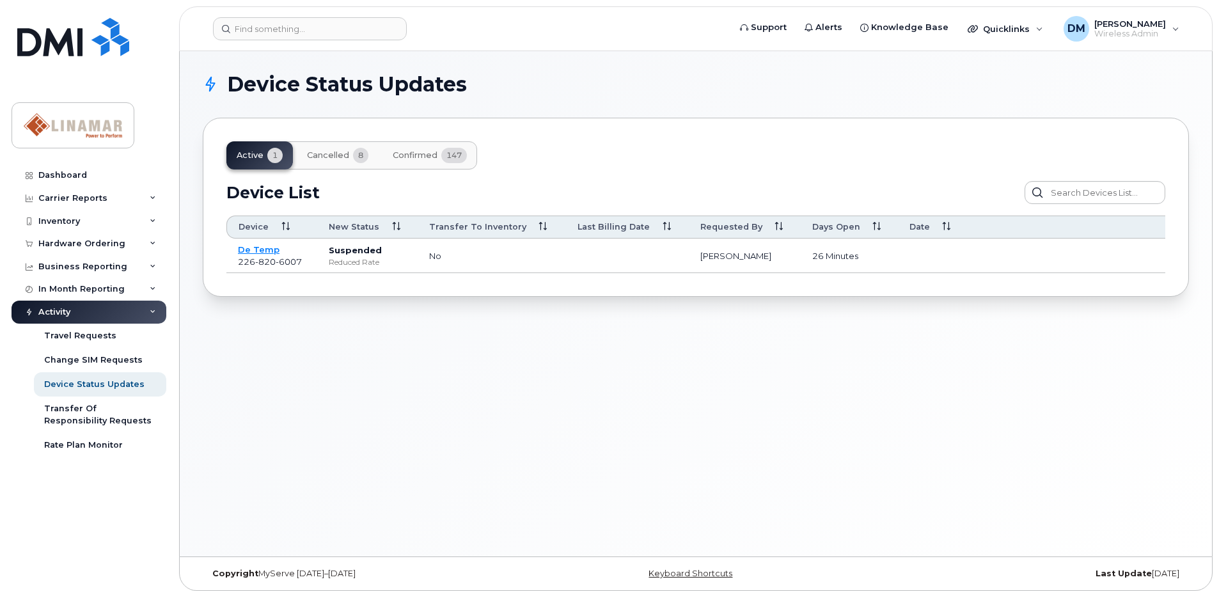
click at [319, 154] on span "Cancelled" at bounding box center [328, 155] width 42 height 10
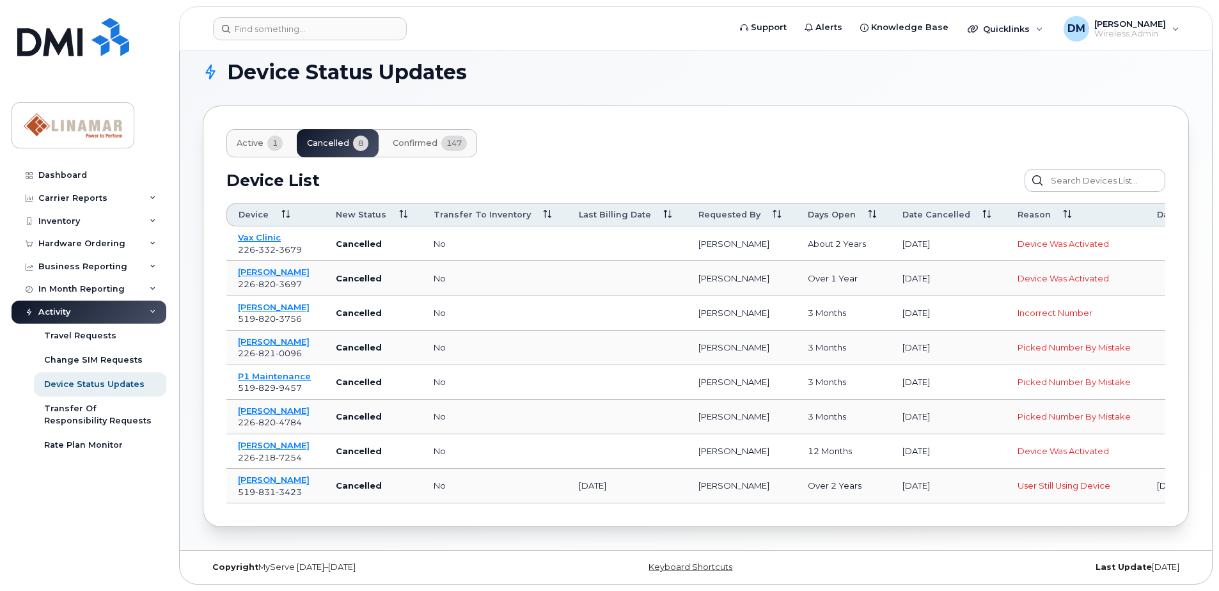
scroll to position [16, 0]
click at [269, 406] on link "[PERSON_NAME]" at bounding box center [274, 411] width 72 height 10
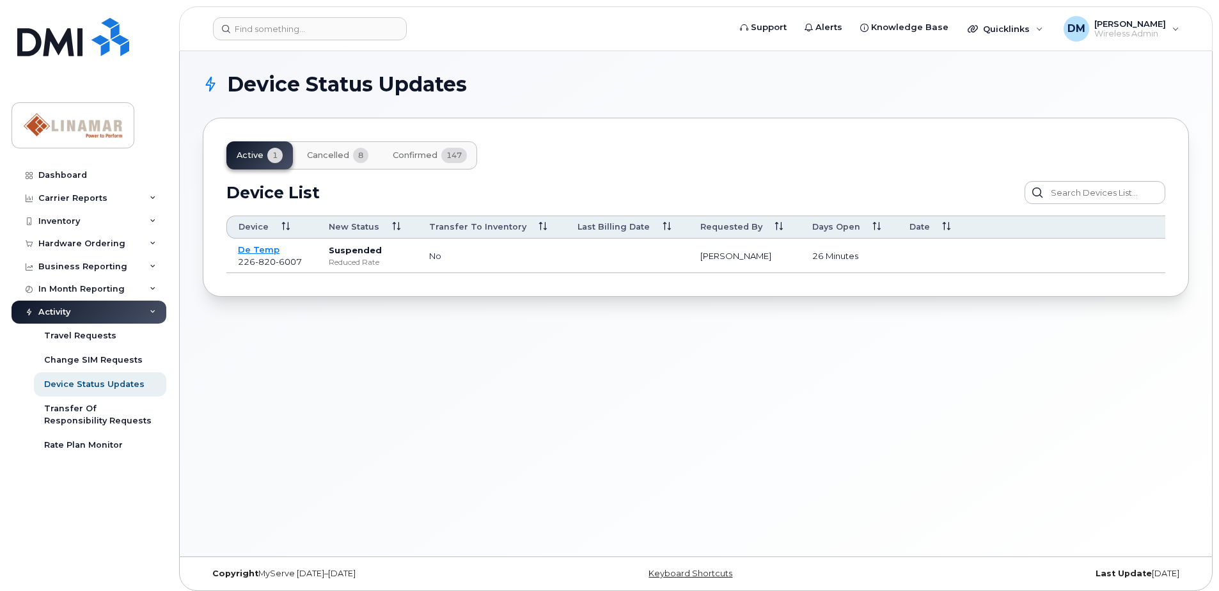
click at [322, 156] on span "Cancelled" at bounding box center [328, 155] width 42 height 10
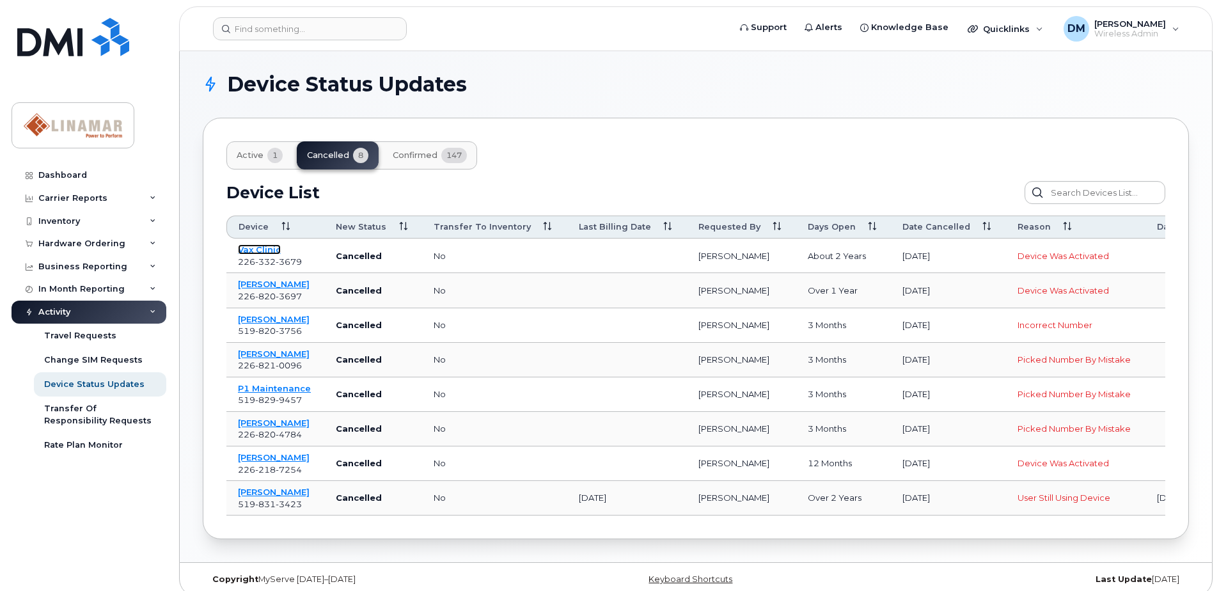
click at [258, 251] on link "Vax Clinic" at bounding box center [259, 249] width 43 height 10
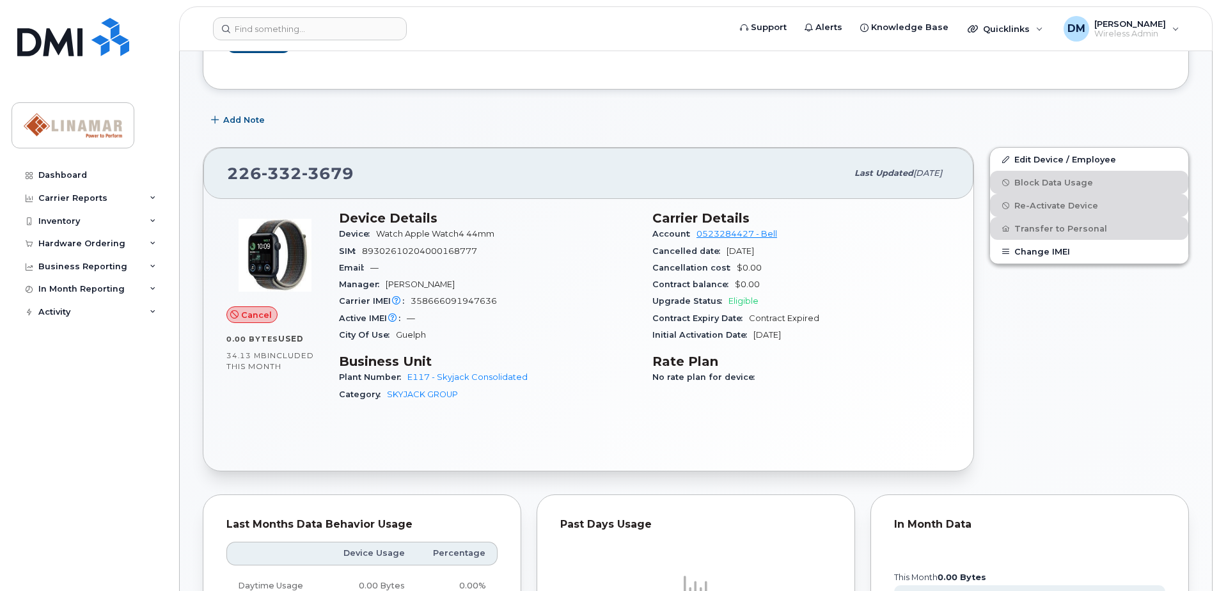
scroll to position [256, 0]
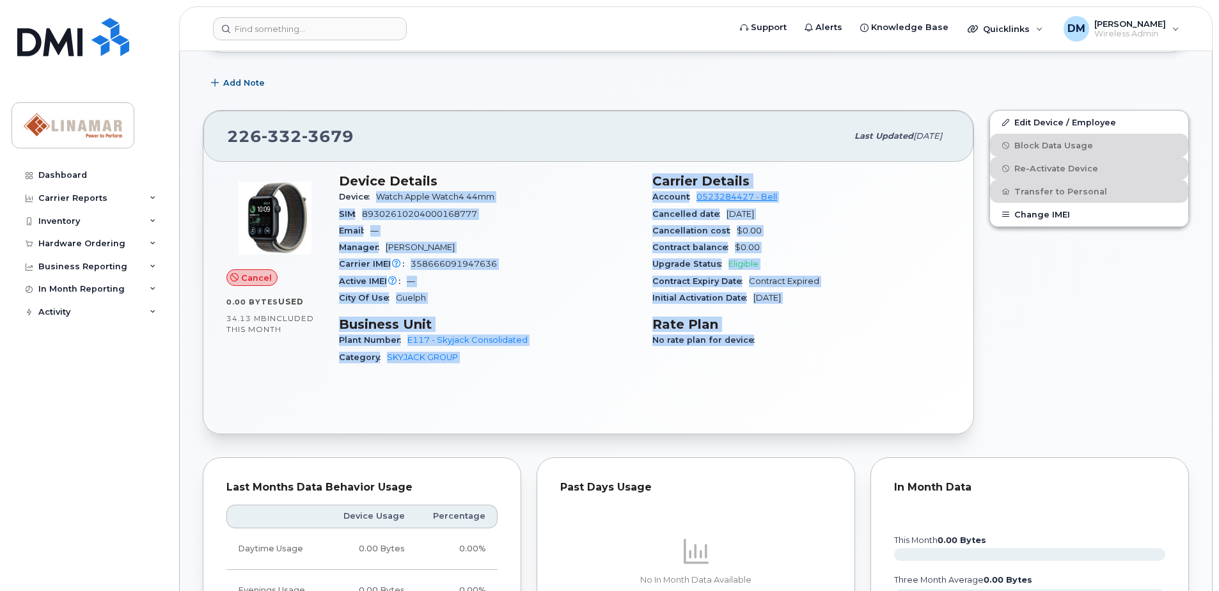
drag, startPoint x: 374, startPoint y: 194, endPoint x: 839, endPoint y: 385, distance: 503.2
click at [839, 385] on div "Cancel 0.00 Bytes  used 34.13 MB  included this month Device Details Device Wat…" at bounding box center [588, 298] width 770 height 272
drag, startPoint x: 839, startPoint y: 385, endPoint x: 810, endPoint y: 366, distance: 35.1
click at [810, 366] on div "Carrier Details Account 0523284427 - Bell Cancelled date Aug 31, 2023 Cancellat…" at bounding box center [801, 275] width 313 height 218
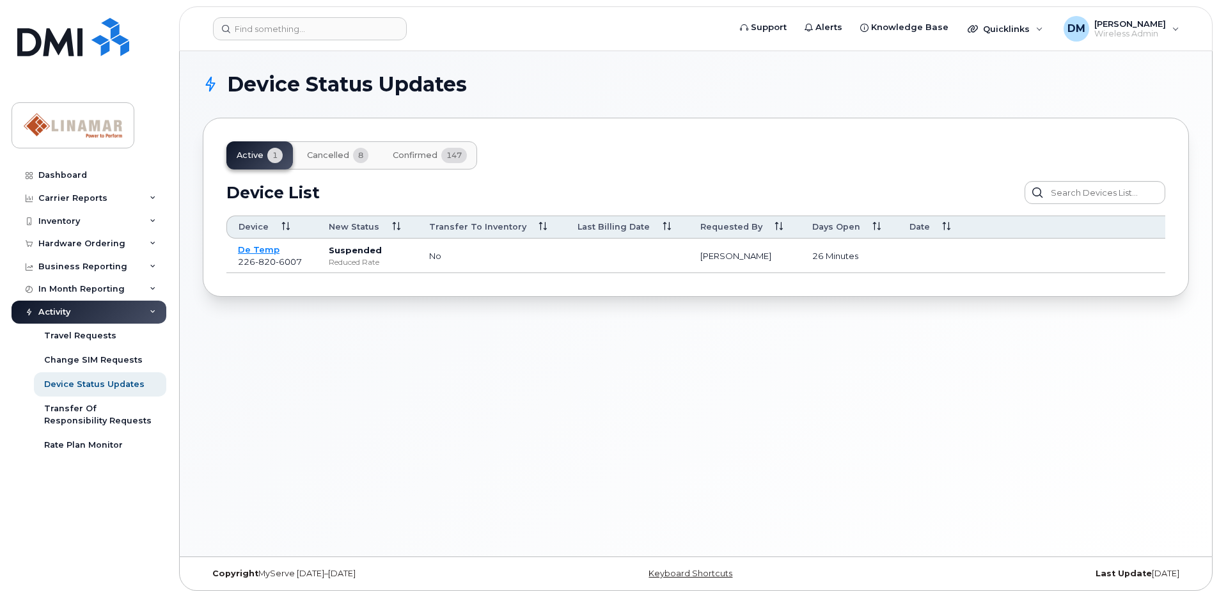
click at [334, 156] on span "Cancelled" at bounding box center [328, 155] width 42 height 10
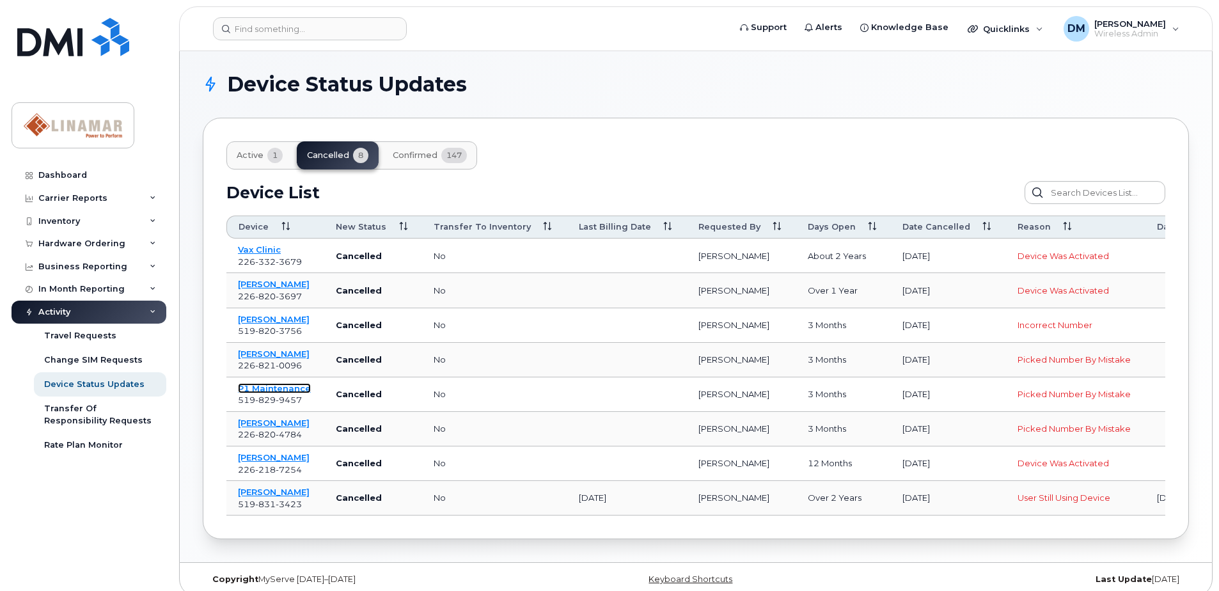
click at [274, 391] on link "P1 Maintenance" at bounding box center [274, 388] width 73 height 10
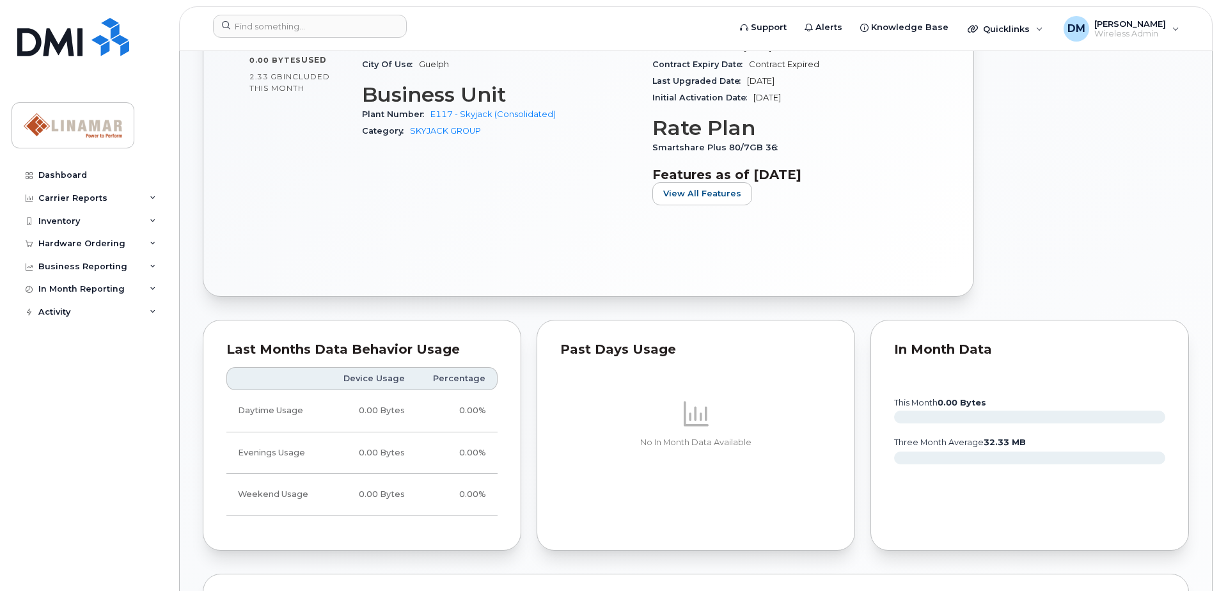
scroll to position [320, 0]
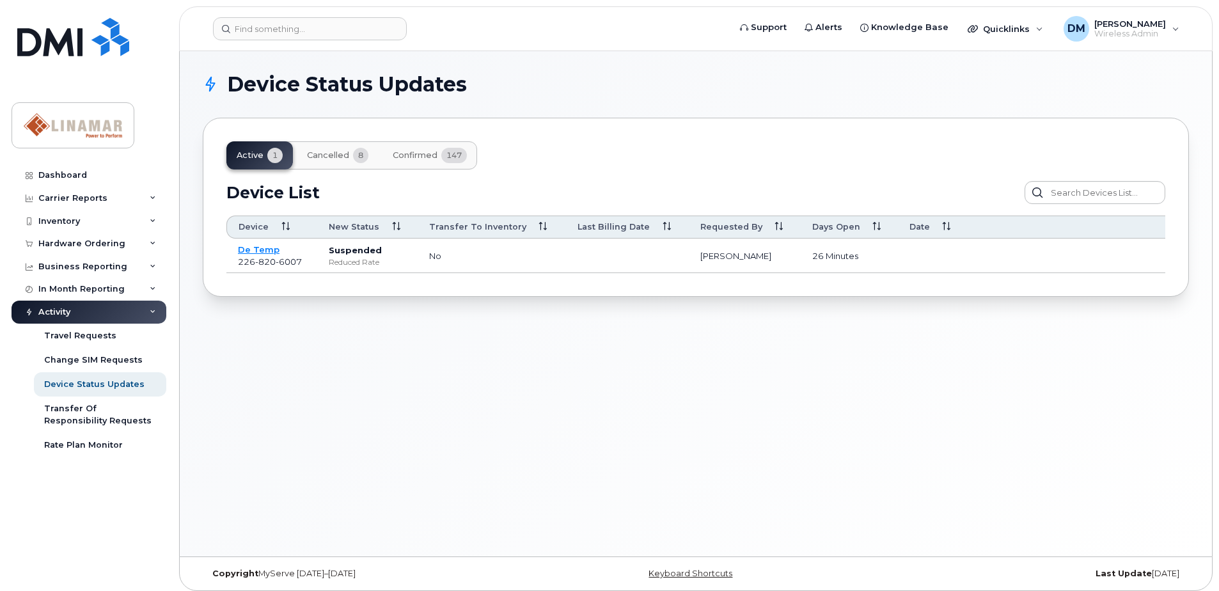
click at [326, 158] on span "Cancelled" at bounding box center [328, 155] width 42 height 10
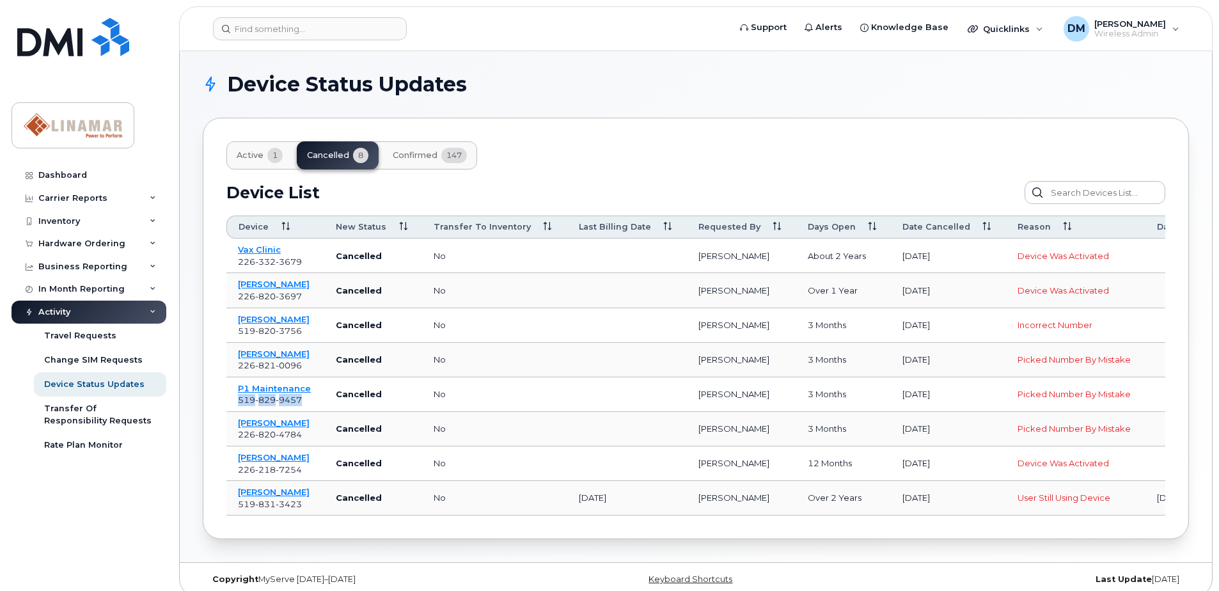
drag, startPoint x: 303, startPoint y: 399, endPoint x: 239, endPoint y: 399, distance: 64.6
click at [239, 399] on td "P1 Maintenance [PHONE_NUMBER]" at bounding box center [275, 394] width 98 height 35
copy span "[PHONE_NUMBER]"
click at [414, 155] on span "Confirmed" at bounding box center [415, 155] width 45 height 10
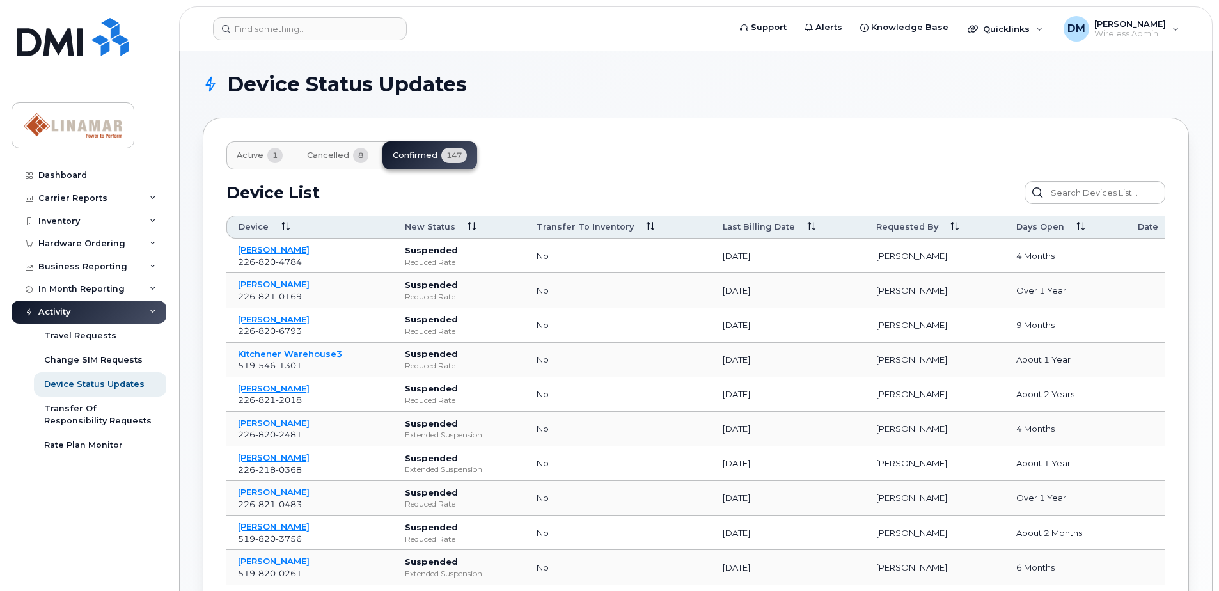
click at [1077, 226] on icon at bounding box center [1081, 227] width 8 height 8
click at [1077, 224] on icon at bounding box center [1081, 227] width 8 height 8
click at [333, 157] on span "Cancelled" at bounding box center [328, 155] width 42 height 10
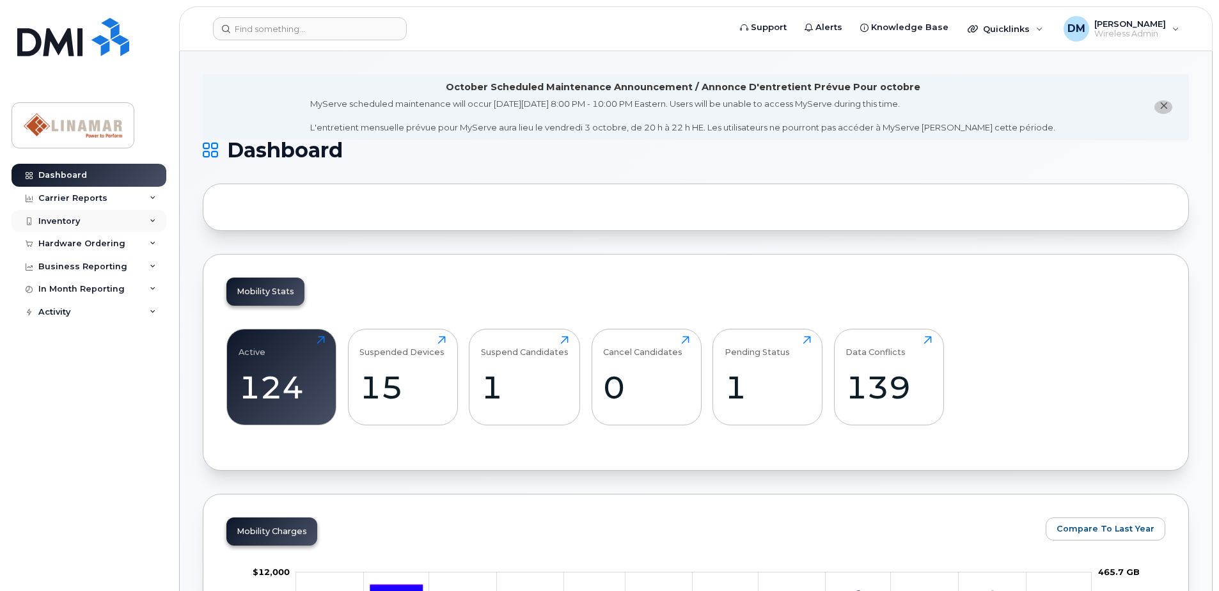
click at [60, 221] on div "Inventory" at bounding box center [59, 221] width 42 height 10
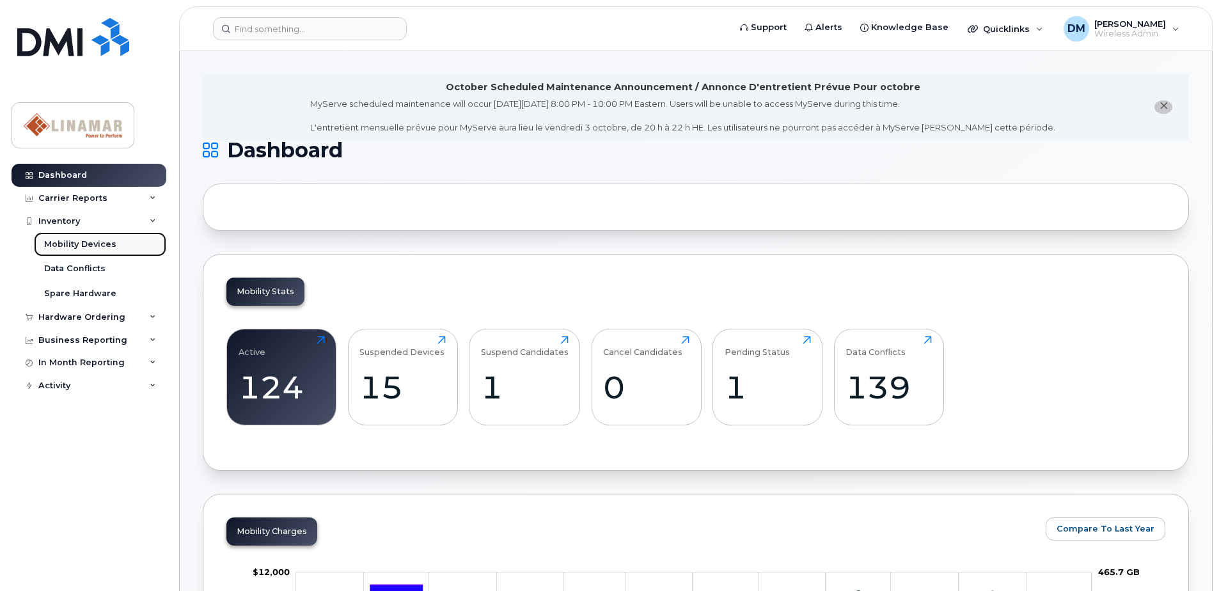
click at [72, 247] on div "Mobility Devices" at bounding box center [80, 245] width 72 height 12
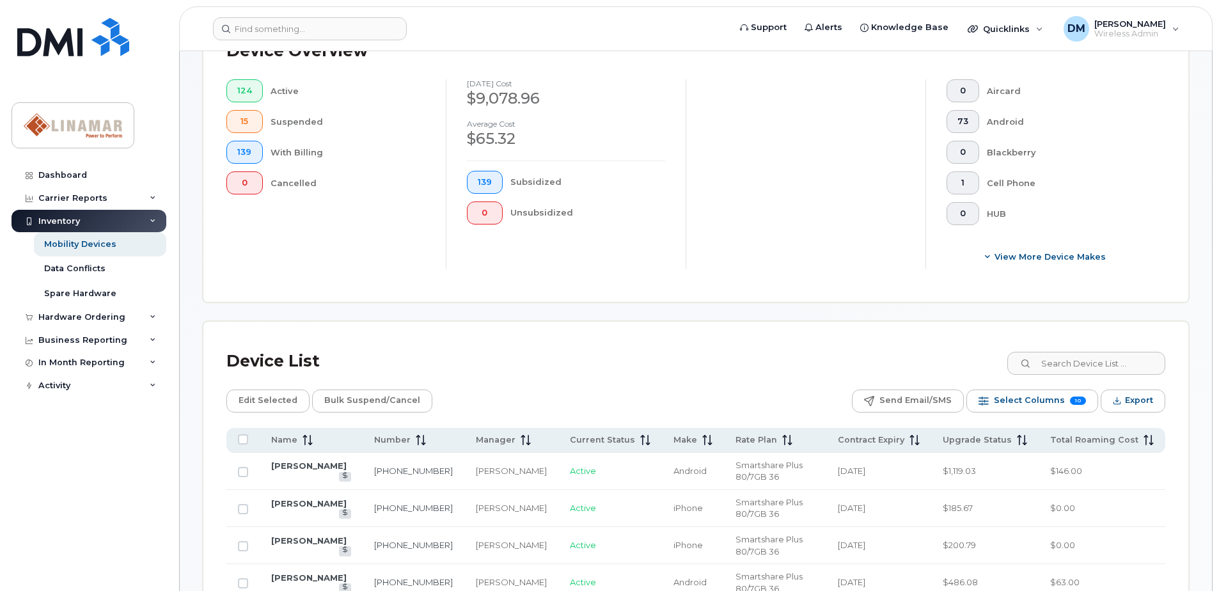
scroll to position [320, 0]
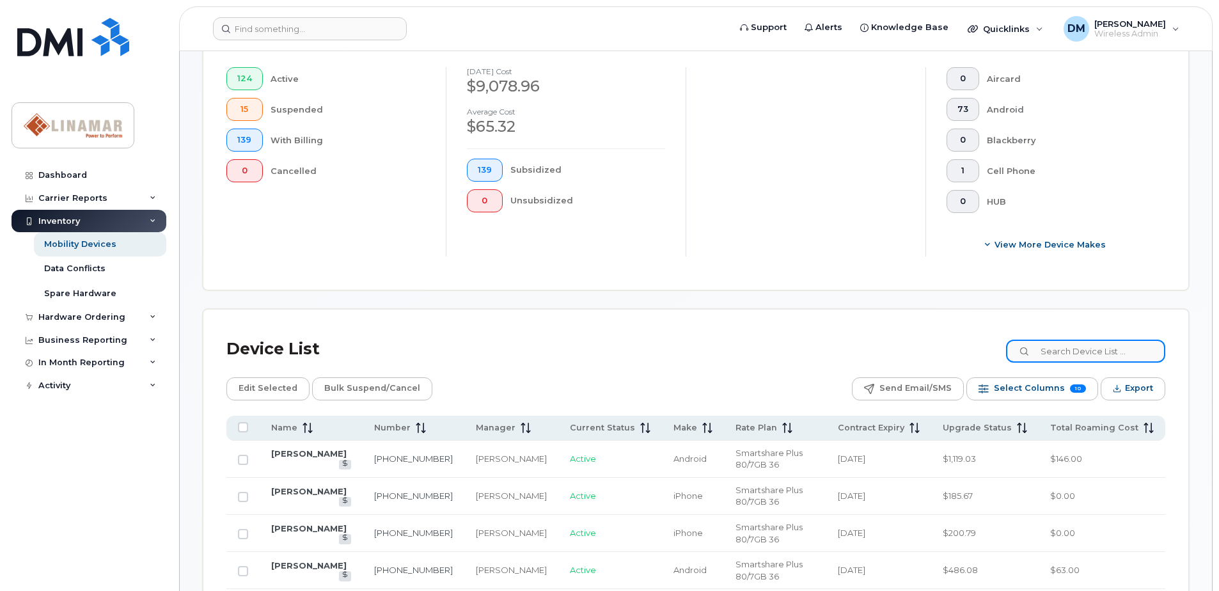
click at [1107, 357] on input at bounding box center [1085, 351] width 159 height 23
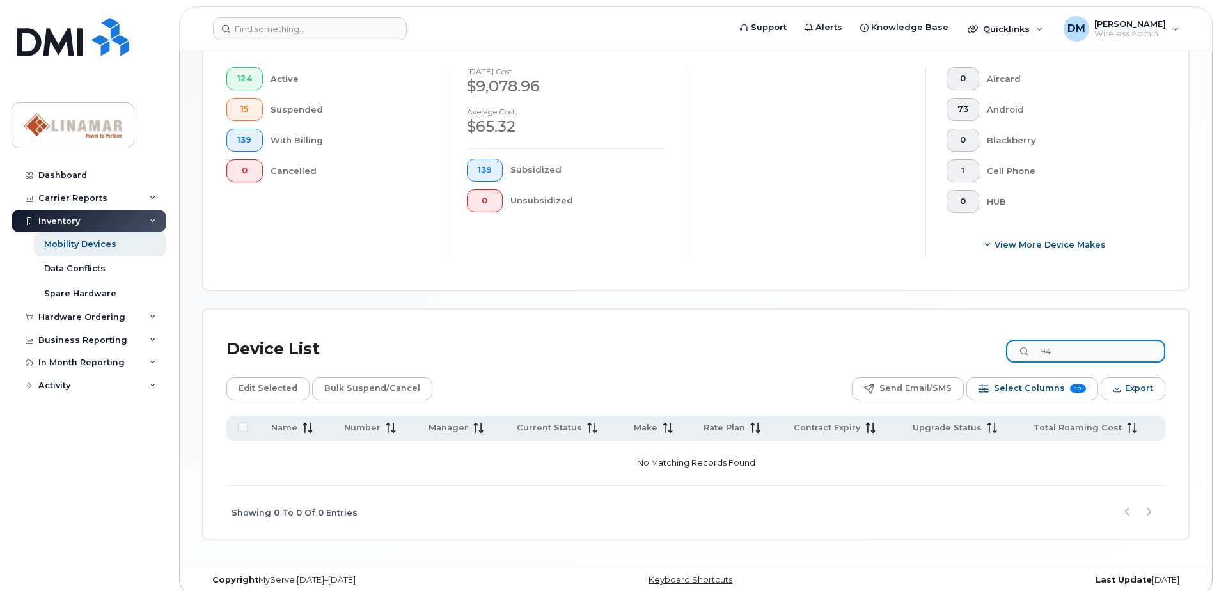
type input "9"
type input "2604"
